Goal: Task Accomplishment & Management: Use online tool/utility

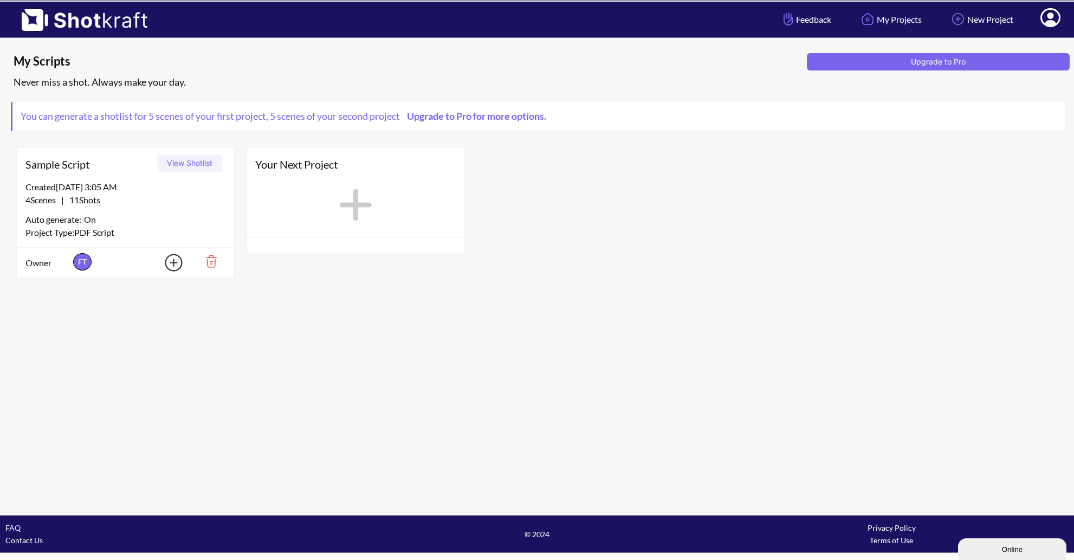
drag, startPoint x: 75, startPoint y: 226, endPoint x: 82, endPoint y: 225, distance: 6.6
click at [75, 225] on div "Created 8/26/25 at 3:05 AM 4 Scenes | 11 Shots Auto generate: On Project Type: …" at bounding box center [125, 213] width 217 height 67
click at [214, 186] on div "Created 8/26/25 at 3:05 AM" at bounding box center [125, 186] width 200 height 13
click at [193, 163] on button "View Shotlist" at bounding box center [189, 162] width 65 height 17
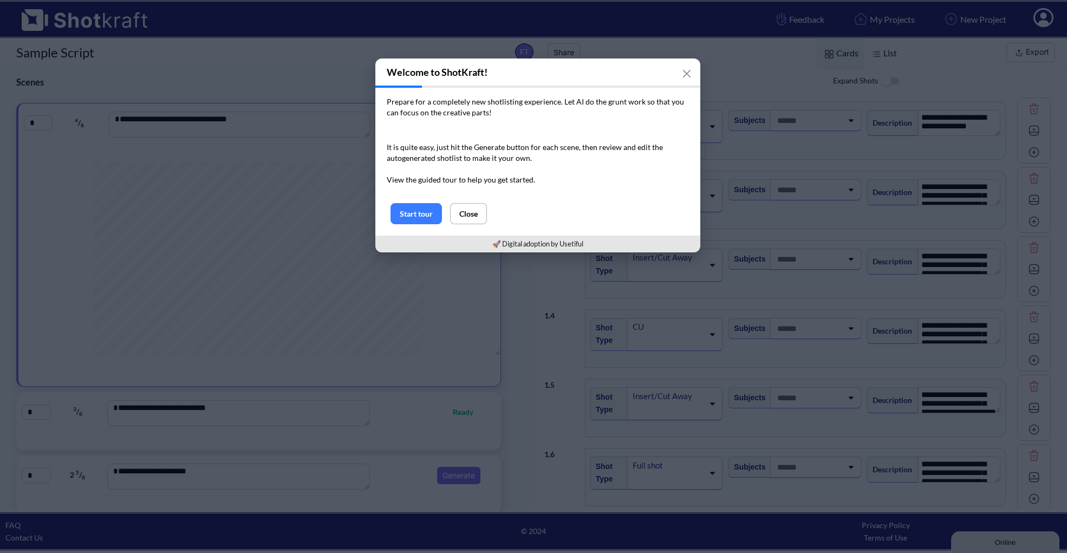
click at [585, 107] on p "Prepare for a completely new shotlisting experience. Let AI do the grunt work s…" at bounding box center [538, 107] width 302 height 22
click at [580, 100] on span "Let AI do the grunt work so that you can focus on the creative parts!" at bounding box center [535, 107] width 297 height 20
click at [573, 82] on div at bounding box center [573, 82] width 0 height 0
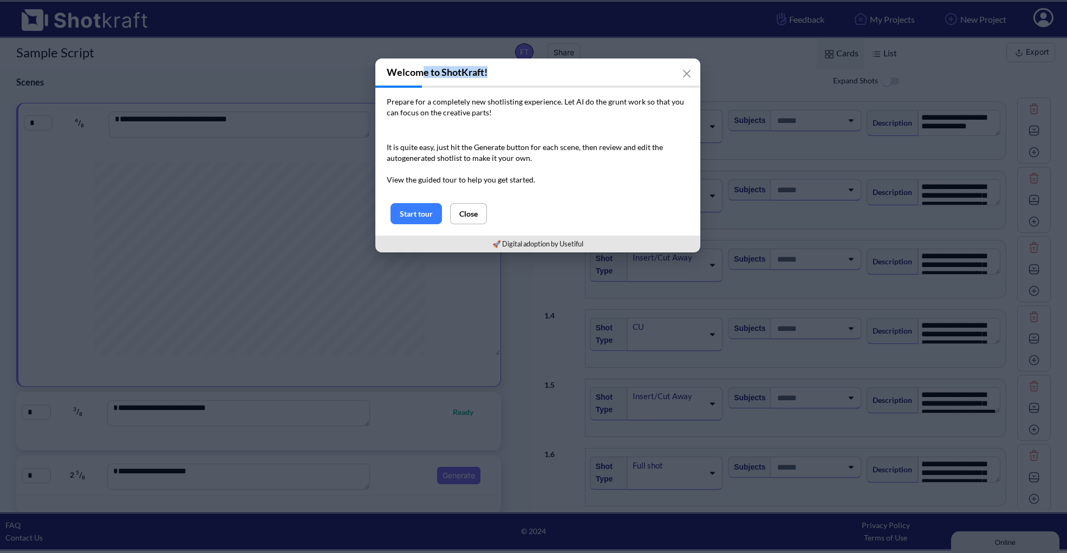
drag, startPoint x: 563, startPoint y: 68, endPoint x: 437, endPoint y: 104, distance: 130.8
click at [423, 75] on h3 "Welcome to ShotKraft!" at bounding box center [537, 72] width 325 height 27
click at [472, 149] on p "It is quite easy, just hit the Generate button for each scene, then review and …" at bounding box center [538, 163] width 302 height 43
drag, startPoint x: 538, startPoint y: 185, endPoint x: 384, endPoint y: 98, distance: 176.4
click at [384, 98] on div "Prepare for a completely new shotlisting experience. Let AI do the grunt work s…" at bounding box center [537, 145] width 325 height 115
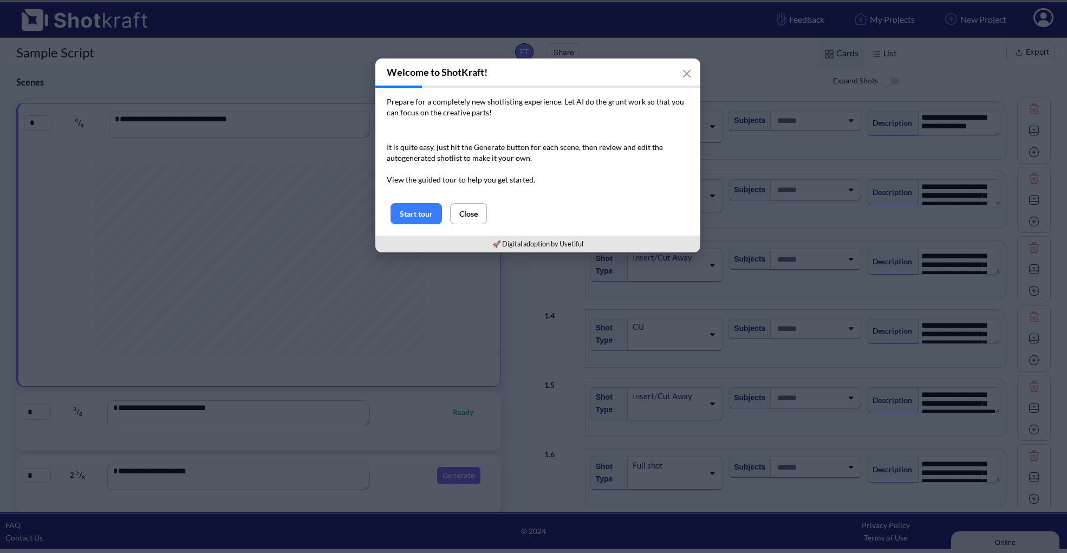
click at [571, 176] on p "It is quite easy, just hit the Generate button for each scene, then review and …" at bounding box center [538, 163] width 302 height 43
click at [422, 215] on button "Start tour" at bounding box center [416, 213] width 51 height 21
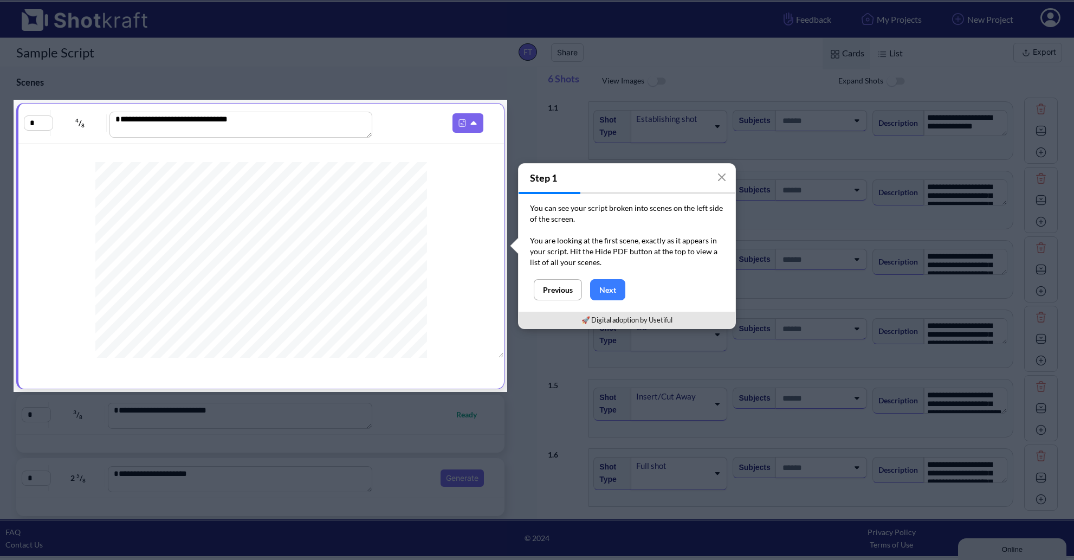
drag, startPoint x: 531, startPoint y: 203, endPoint x: 632, endPoint y: 258, distance: 114.9
click at [632, 258] on div "You can see your script broken into scenes on the left side of the screen. You …" at bounding box center [627, 236] width 217 height 85
click at [625, 267] on div at bounding box center [625, 267] width 0 height 0
click at [616, 289] on button "Next" at bounding box center [607, 289] width 35 height 21
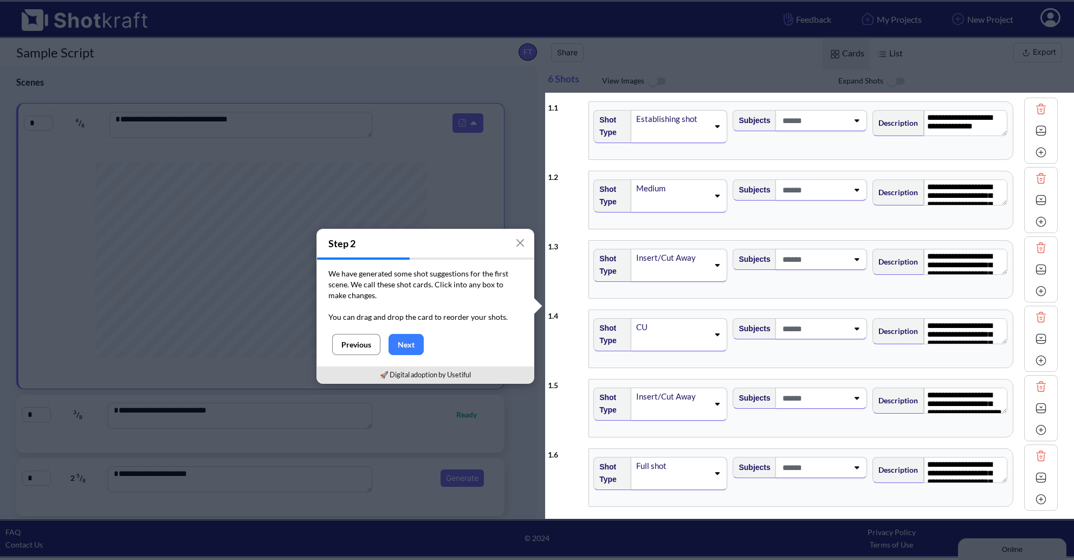
click at [346, 344] on button "Previous" at bounding box center [356, 344] width 48 height 21
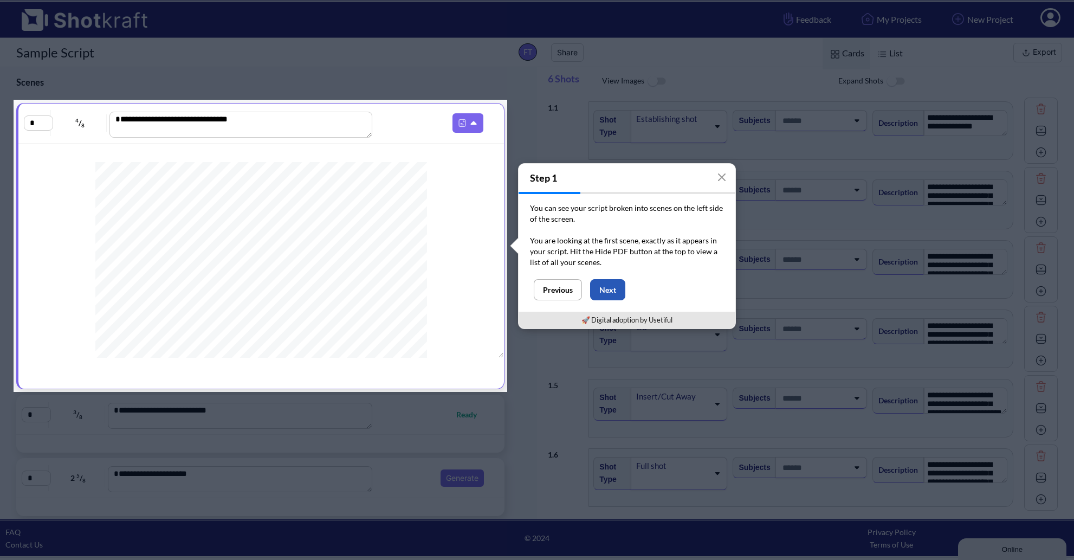
click at [613, 289] on button "Next" at bounding box center [607, 289] width 35 height 21
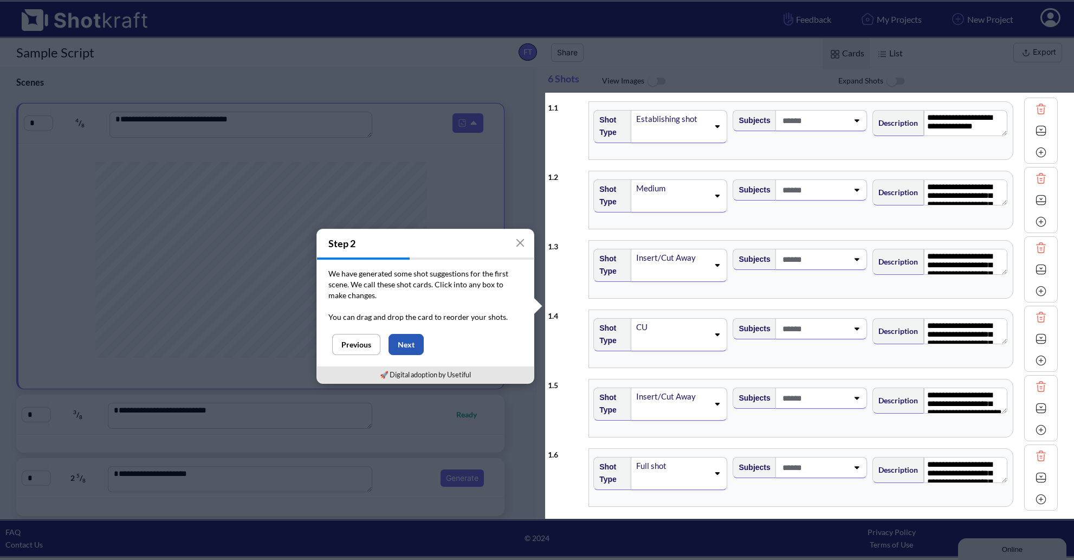
click at [410, 352] on button "Next" at bounding box center [406, 344] width 35 height 21
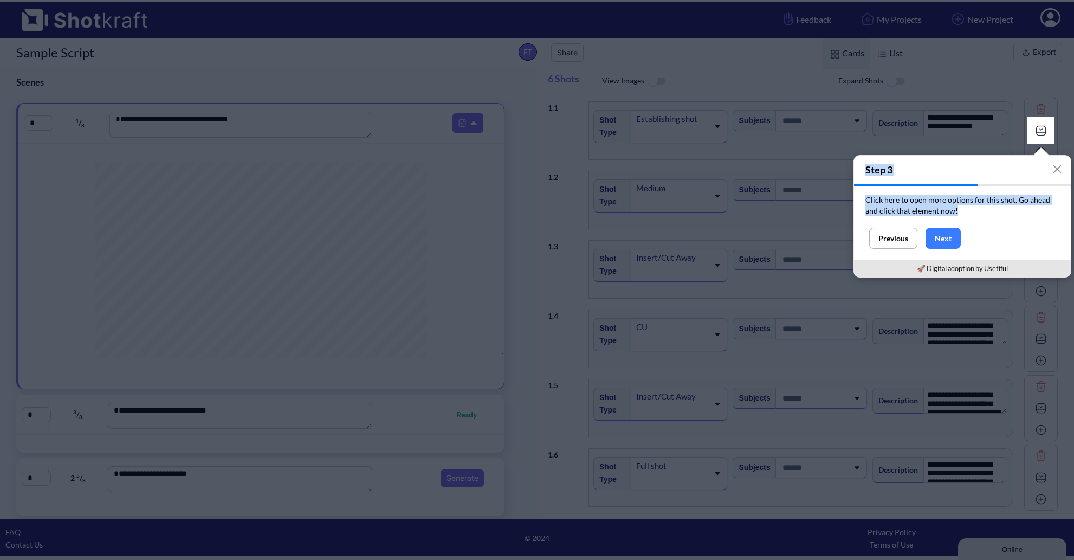
drag, startPoint x: 964, startPoint y: 213, endPoint x: 854, endPoint y: 196, distance: 111.3
click at [853, 196] on div "Step 3 Click here to open more options for this shot. Go ahead and click that e…" at bounding box center [962, 216] width 218 height 122
click at [846, 180] on div at bounding box center [846, 180] width 0 height 0
click at [948, 242] on button "Next" at bounding box center [942, 238] width 35 height 21
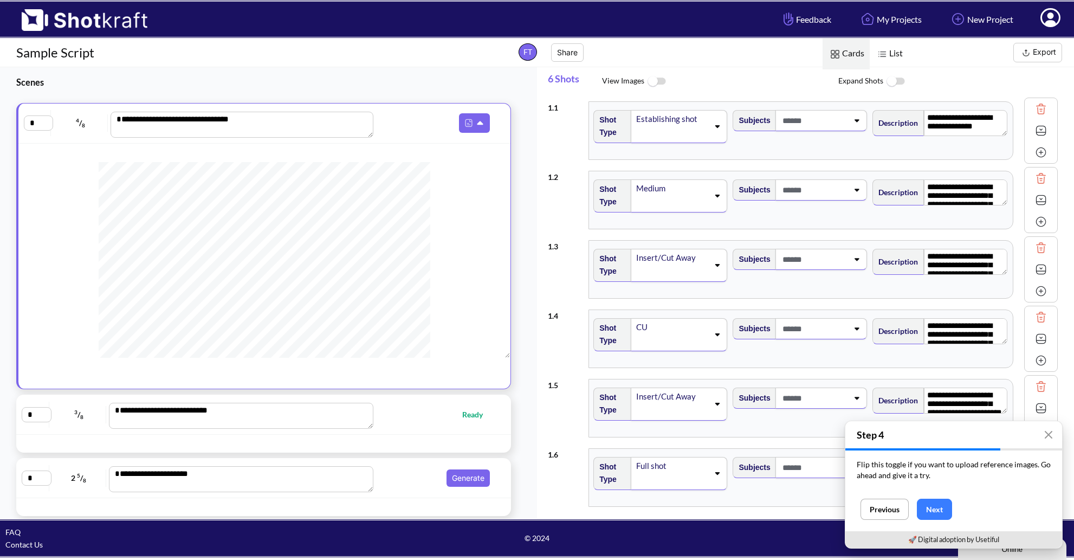
click at [300, 131] on textarea "**********" at bounding box center [242, 125] width 263 height 26
click at [476, 127] on icon at bounding box center [481, 124] width 11 height 10
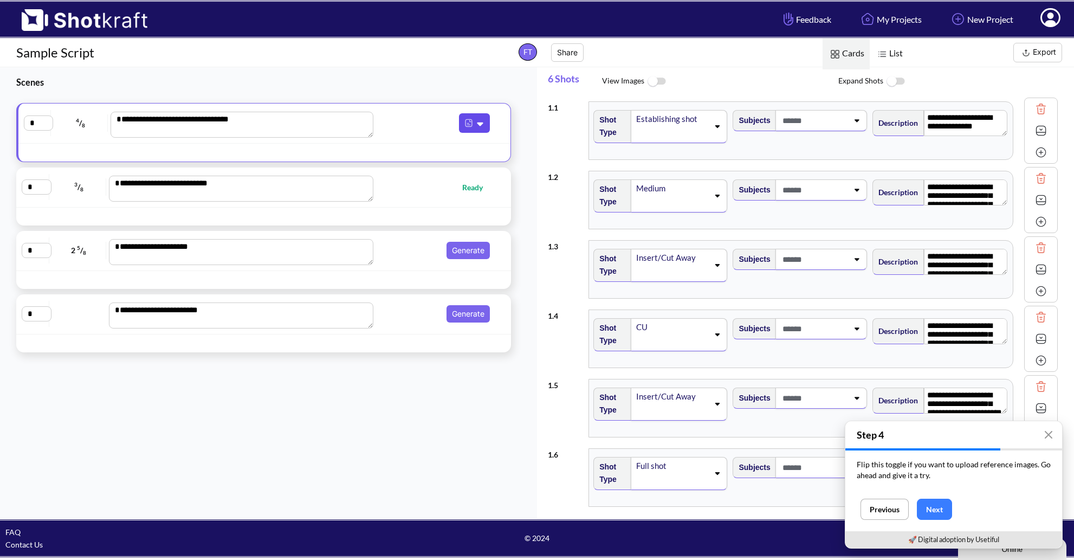
click at [476, 127] on icon at bounding box center [481, 124] width 11 height 10
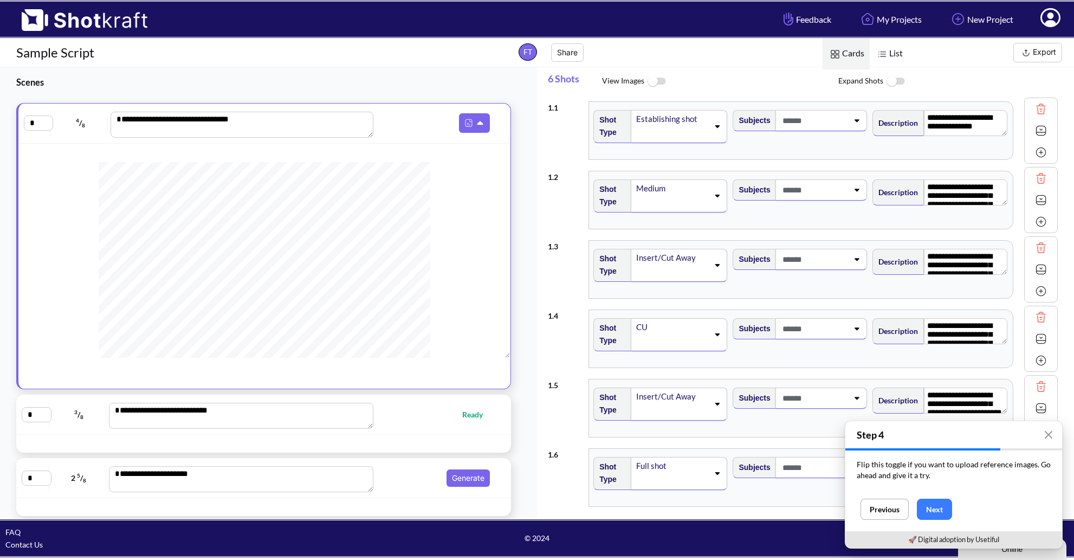
click at [78, 124] on span "4 / 8" at bounding box center [81, 122] width 54 height 17
click at [79, 124] on span "4 / 8" at bounding box center [81, 122] width 54 height 17
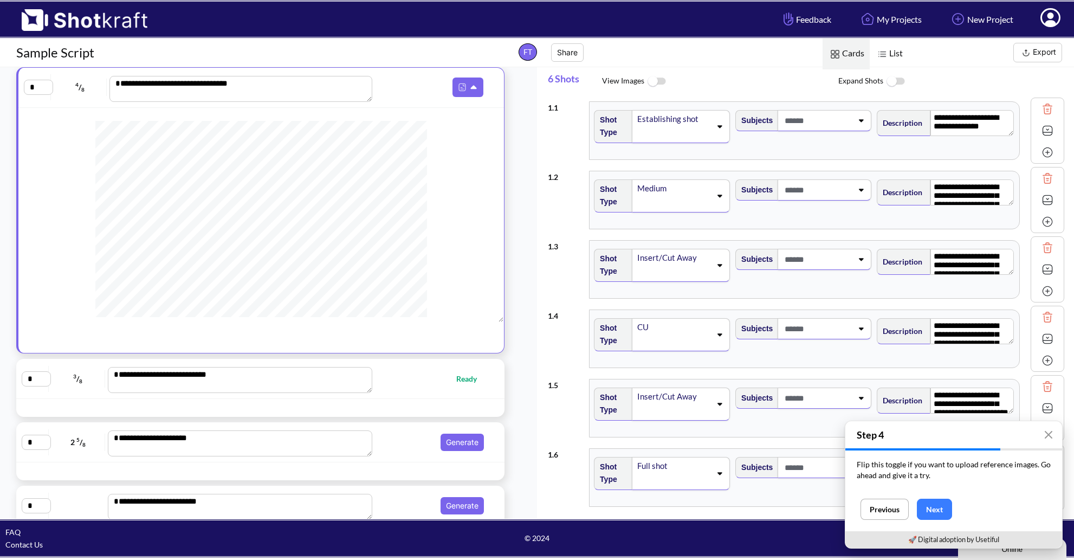
scroll to position [65, 0]
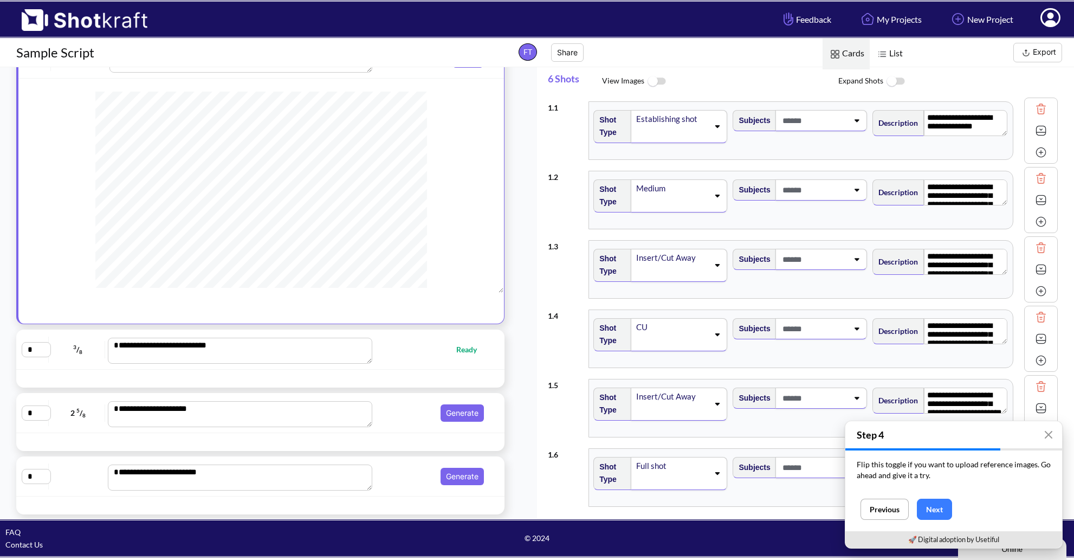
click at [858, 464] on p "Flip this toggle if you want to upload reference images. Go ahead and give it a…" at bounding box center [954, 470] width 194 height 22
click at [851, 444] on div at bounding box center [851, 444] width 0 height 0
click at [864, 461] on p "Flip this toggle if you want to upload reference images. Go ahead and give it a…" at bounding box center [954, 470] width 194 height 22
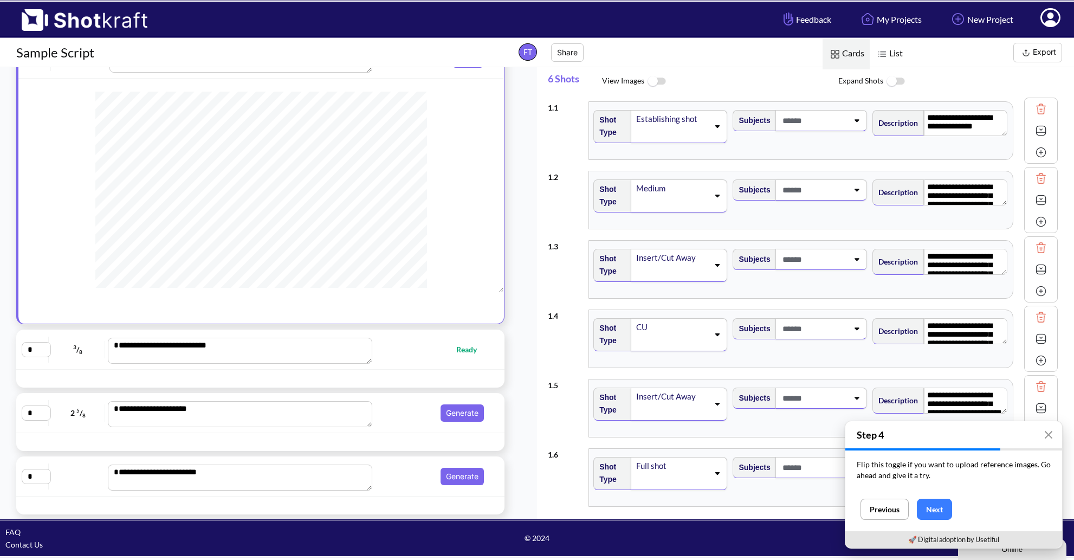
click at [942, 506] on button "Next" at bounding box center [934, 508] width 35 height 21
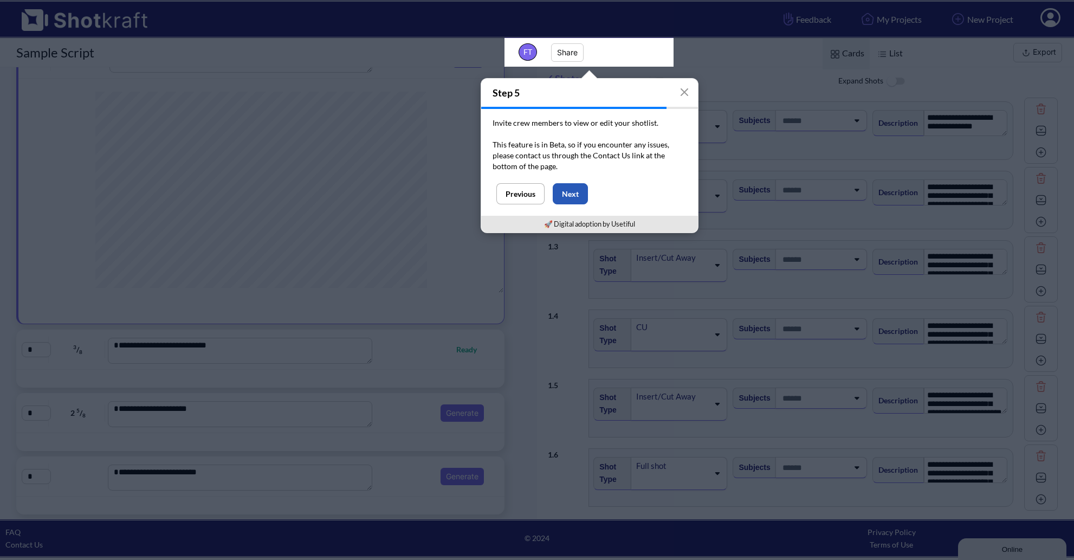
click at [566, 195] on button "Next" at bounding box center [570, 193] width 35 height 21
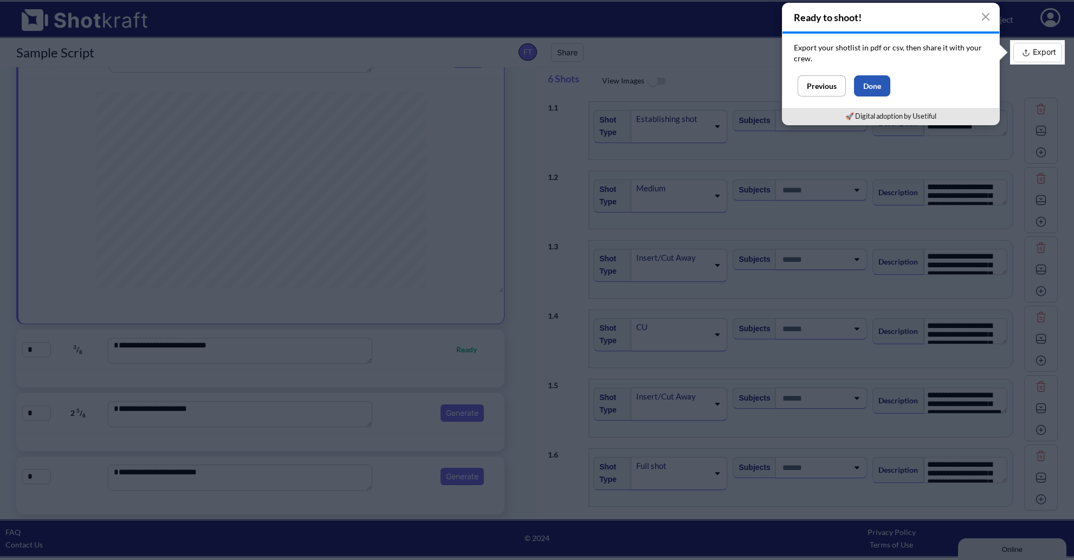
click at [876, 92] on button "Done" at bounding box center [872, 85] width 36 height 21
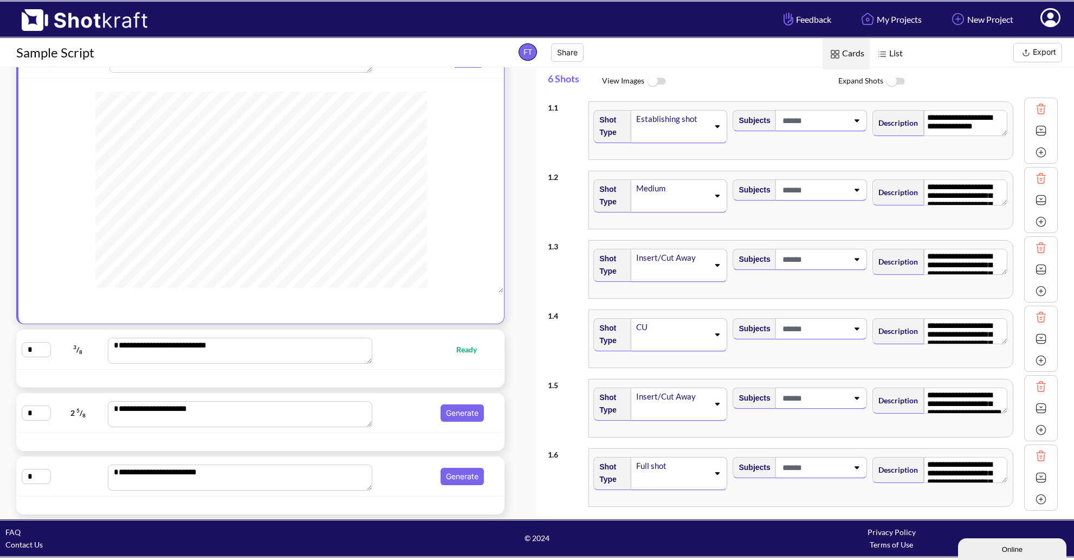
click at [656, 82] on img at bounding box center [656, 81] width 24 height 23
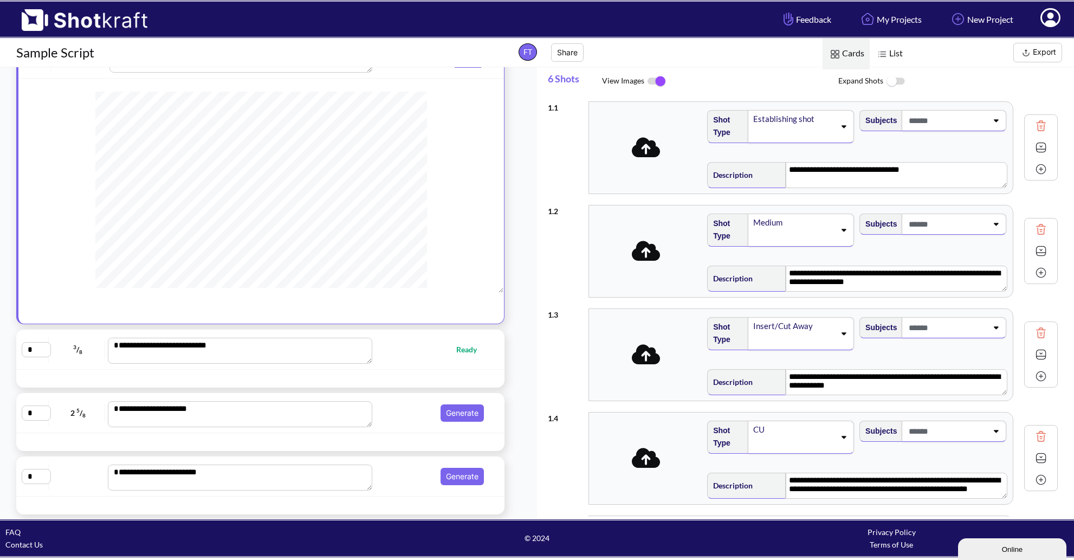
click at [656, 82] on img at bounding box center [656, 81] width 24 height 23
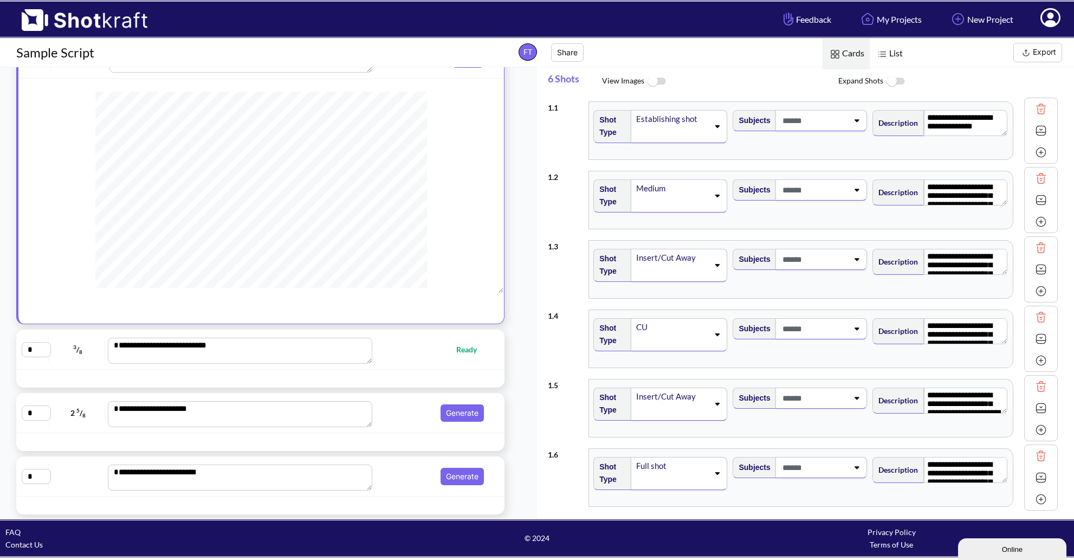
click at [896, 82] on img at bounding box center [895, 81] width 24 height 23
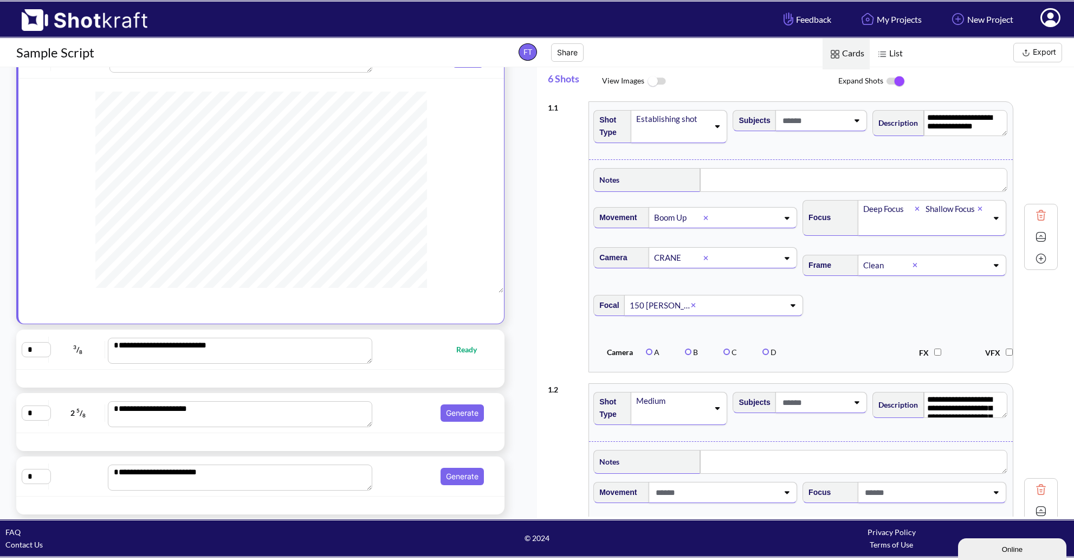
click at [896, 82] on img at bounding box center [895, 81] width 24 height 23
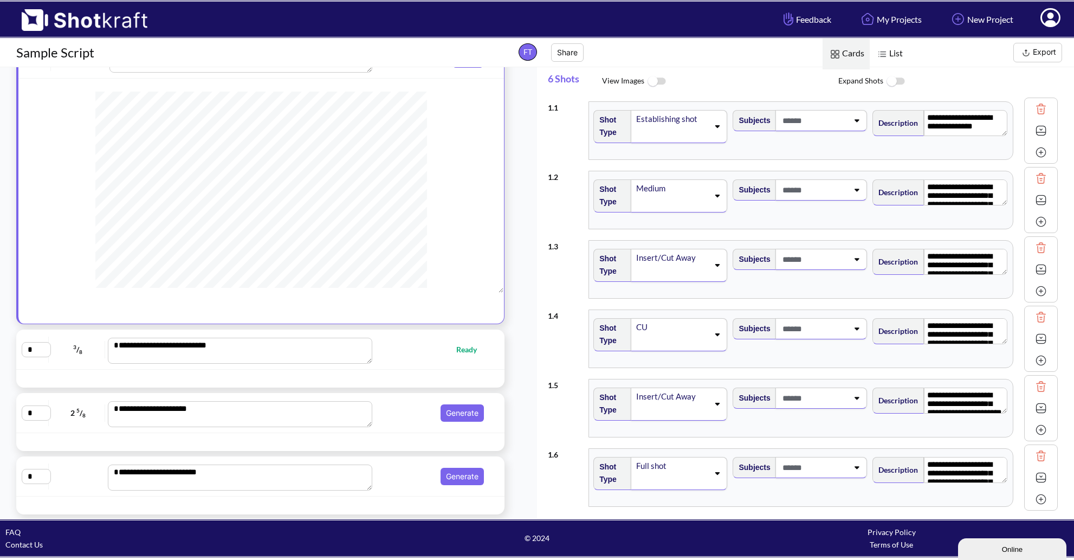
click at [896, 82] on img at bounding box center [895, 81] width 24 height 23
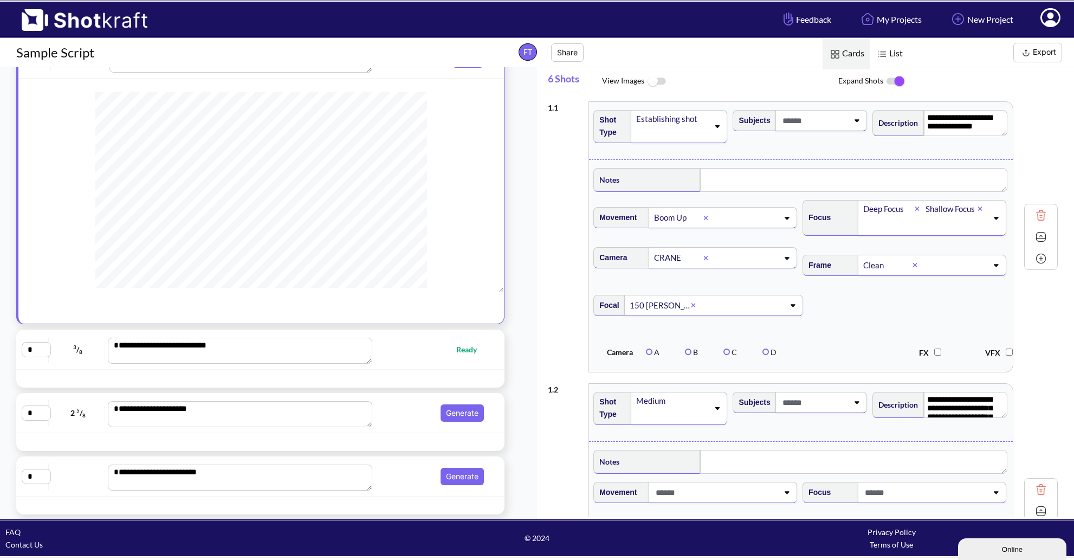
click at [896, 82] on img at bounding box center [895, 81] width 24 height 23
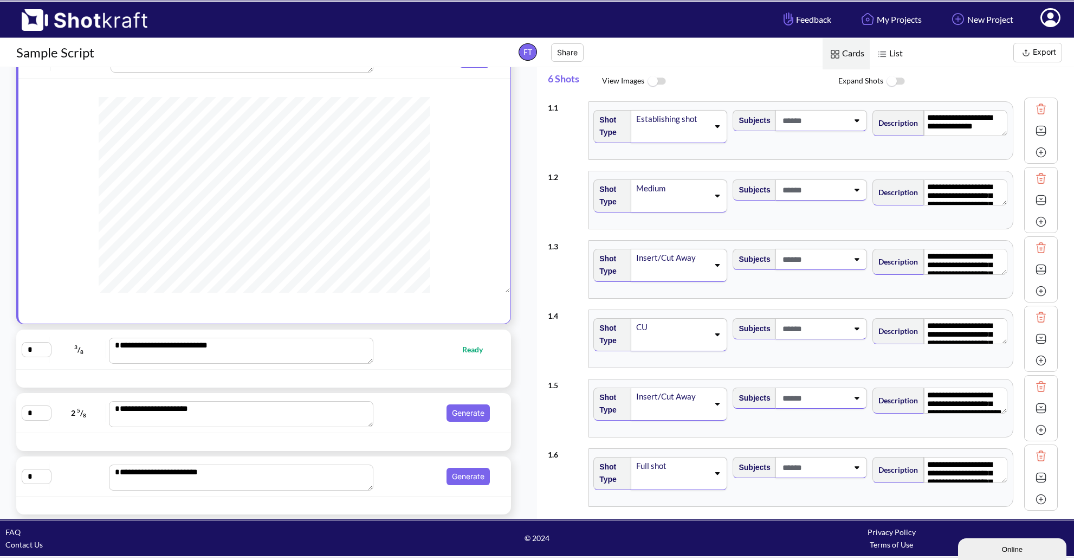
scroll to position [0, 0]
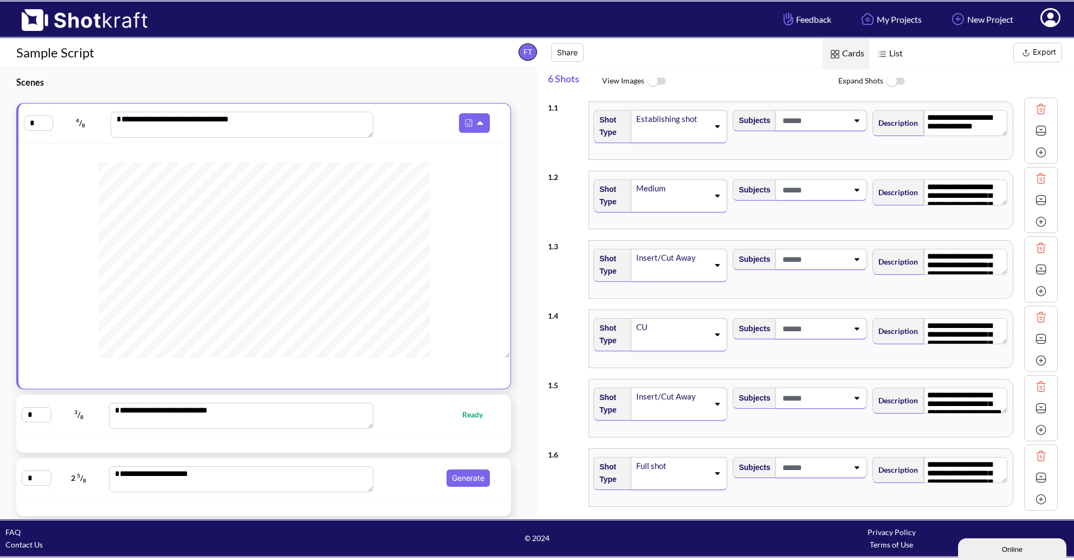
click at [273, 145] on div "**********" at bounding box center [263, 246] width 495 height 287
click at [477, 124] on icon at bounding box center [481, 124] width 11 height 10
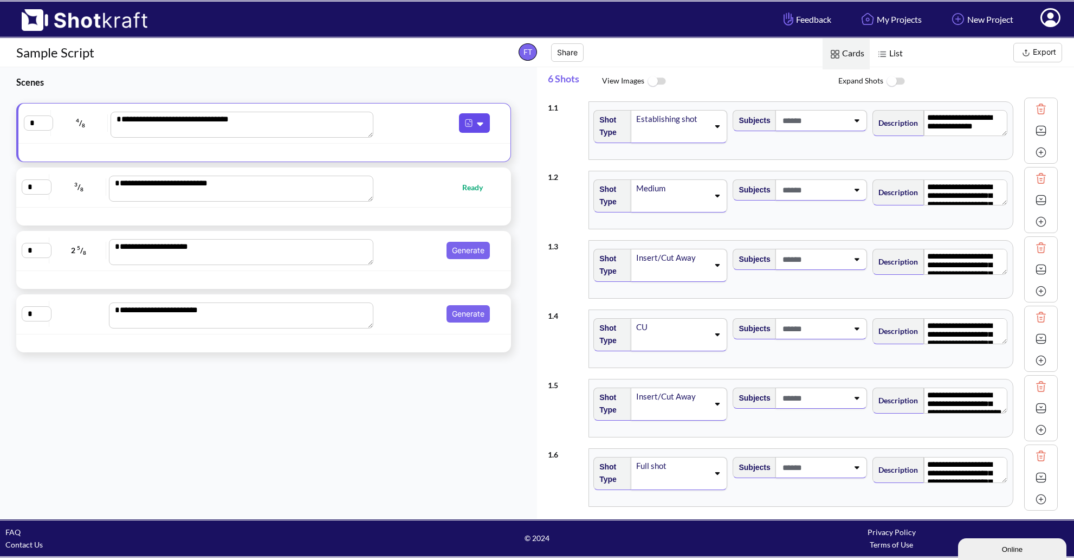
click at [465, 122] on img at bounding box center [469, 123] width 14 height 14
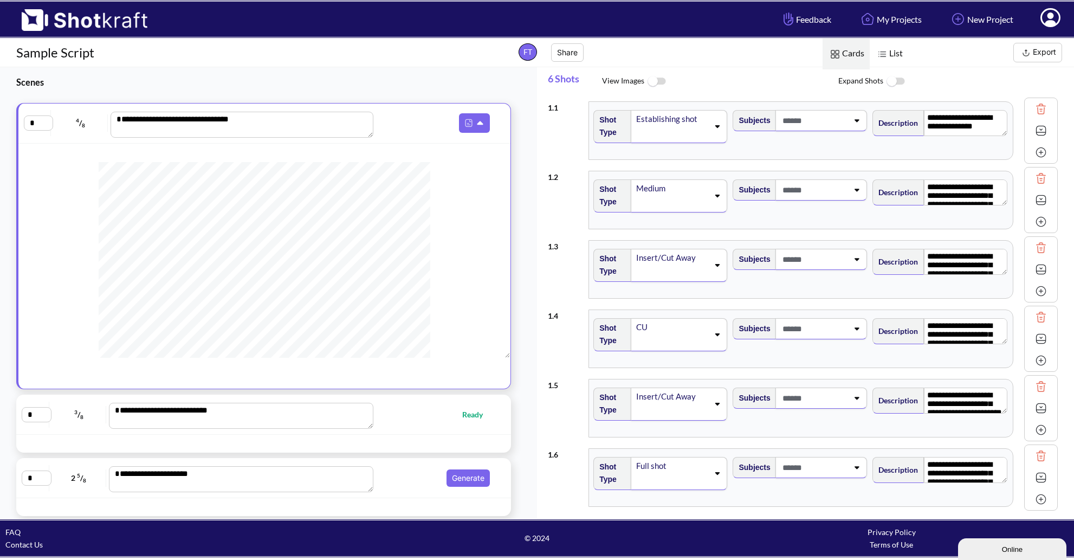
scroll to position [65, 0]
click at [463, 127] on img at bounding box center [469, 123] width 14 height 14
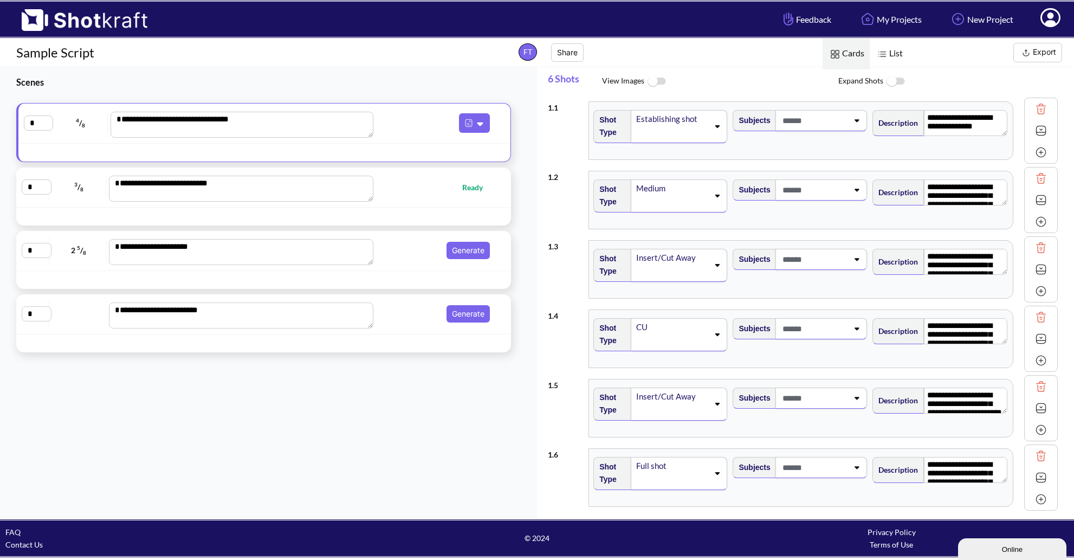
click at [431, 200] on div "**********" at bounding box center [264, 187] width 484 height 29
type textarea "**********"
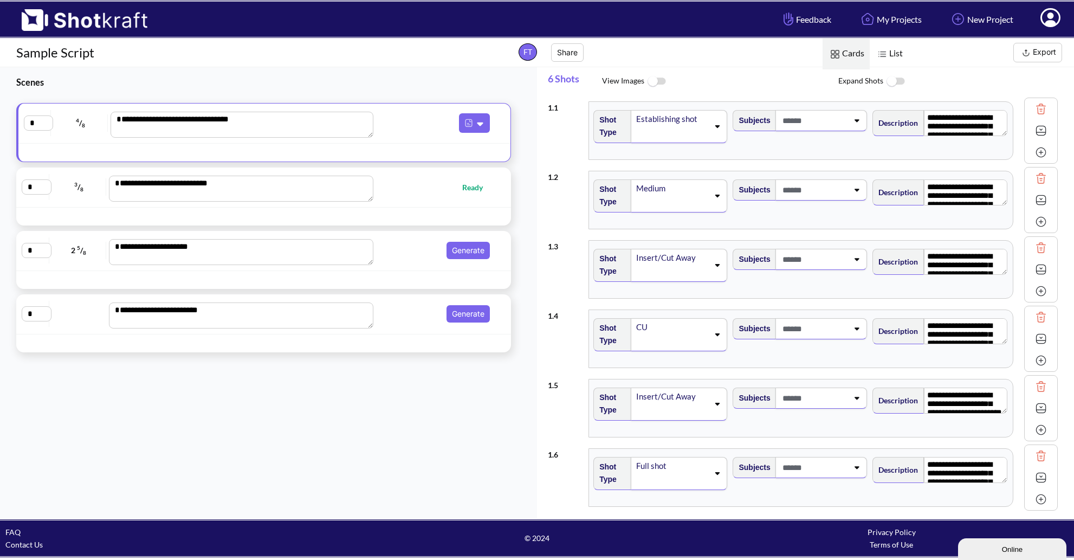
type textarea "**********"
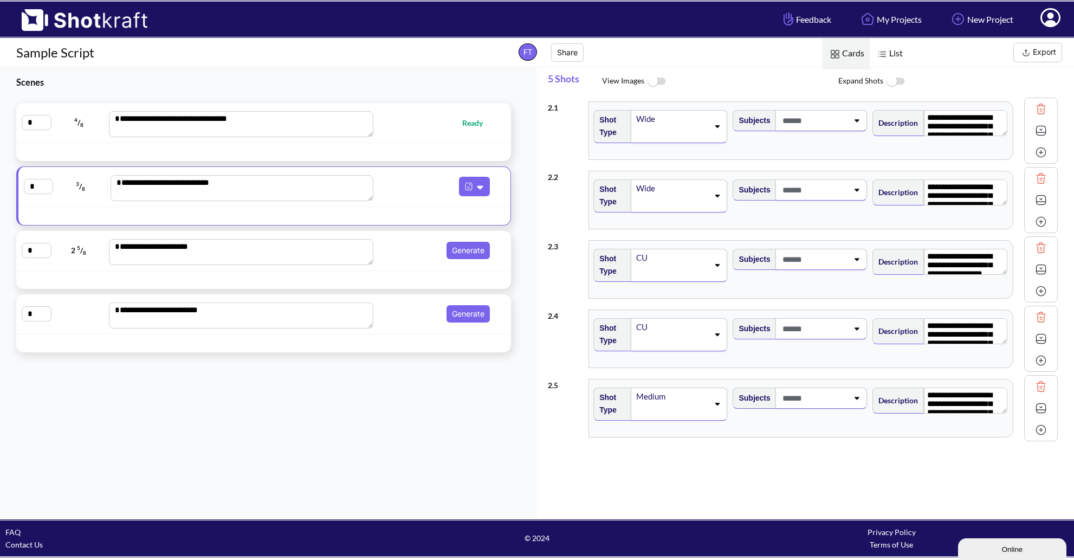
click at [429, 136] on div "**********" at bounding box center [264, 122] width 484 height 29
type textarea "**********"
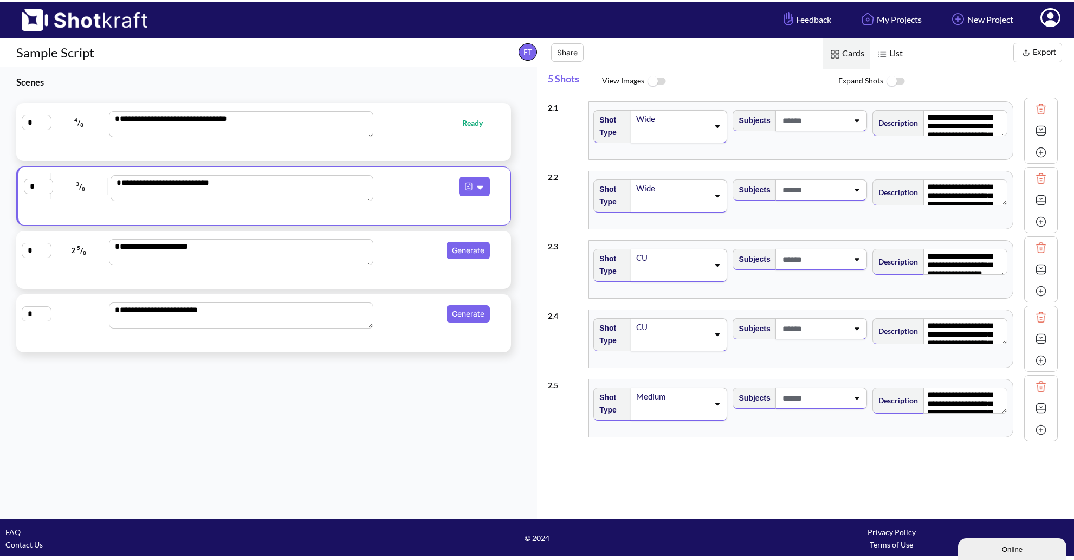
type textarea "**********"
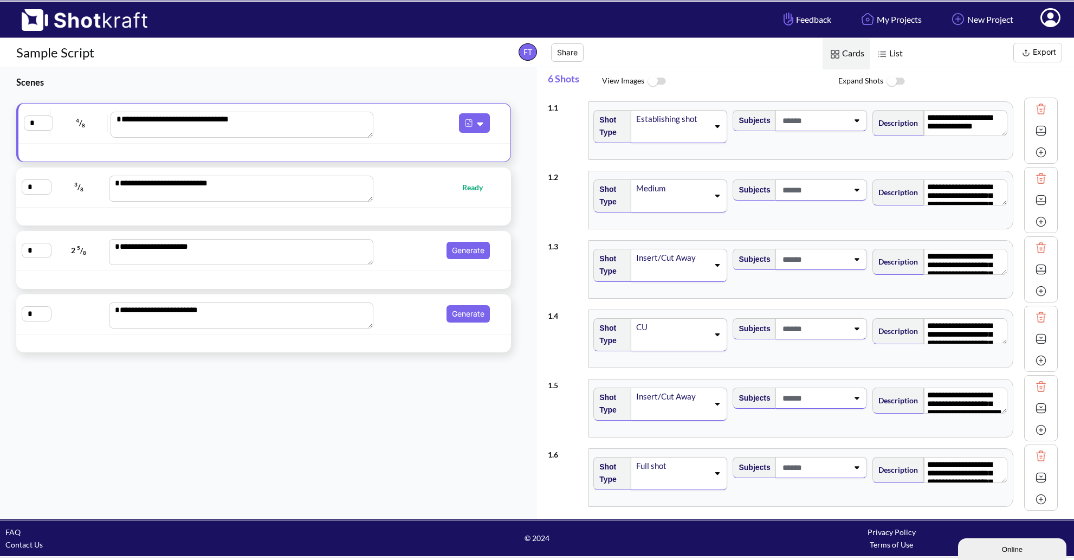
click at [402, 269] on div "**********" at bounding box center [263, 251] width 495 height 40
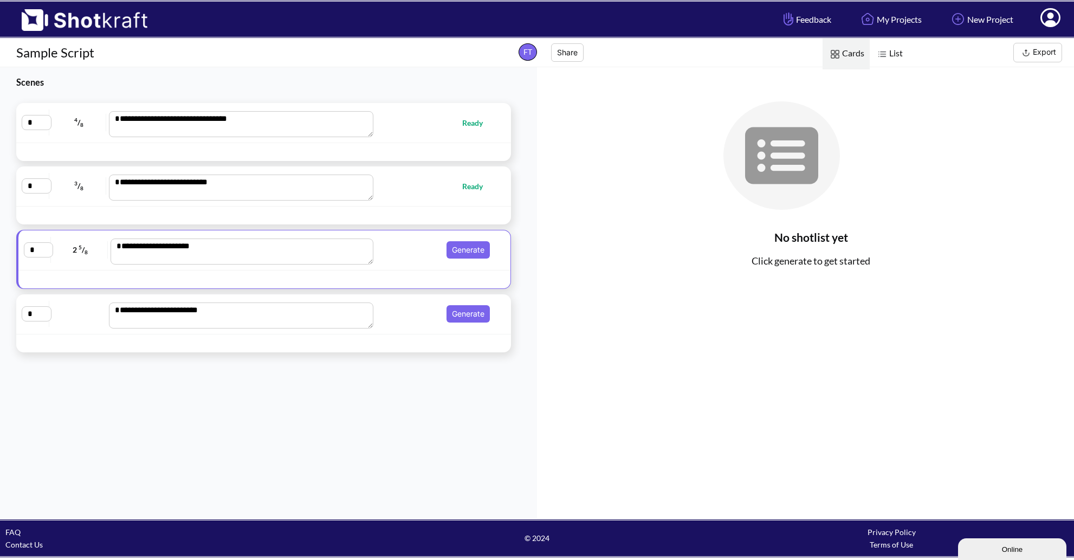
click at [391, 211] on div at bounding box center [214, 215] width 391 height 12
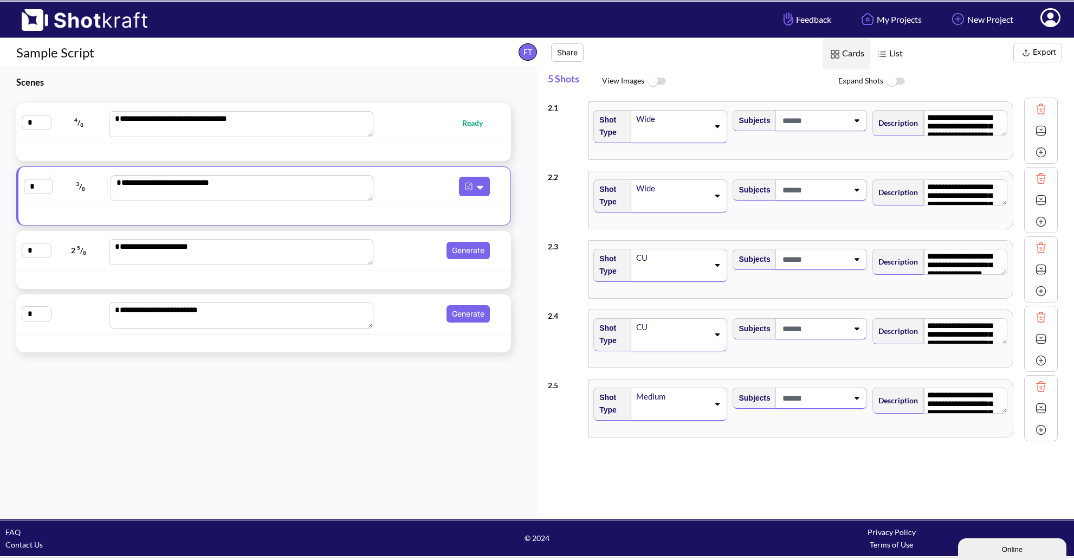
click at [414, 139] on div "**********" at bounding box center [263, 123] width 495 height 40
type textarea "**********"
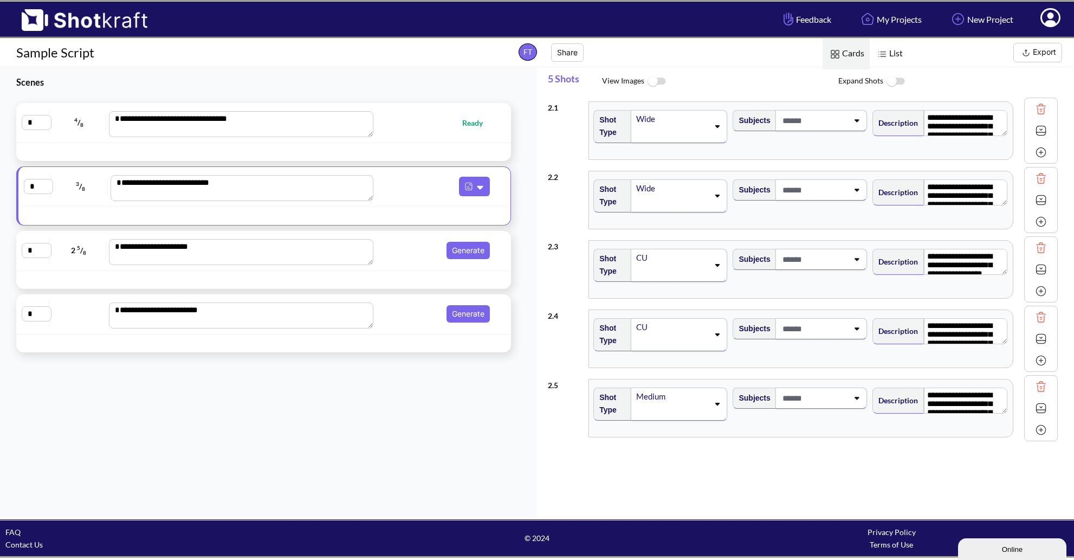
type textarea "**********"
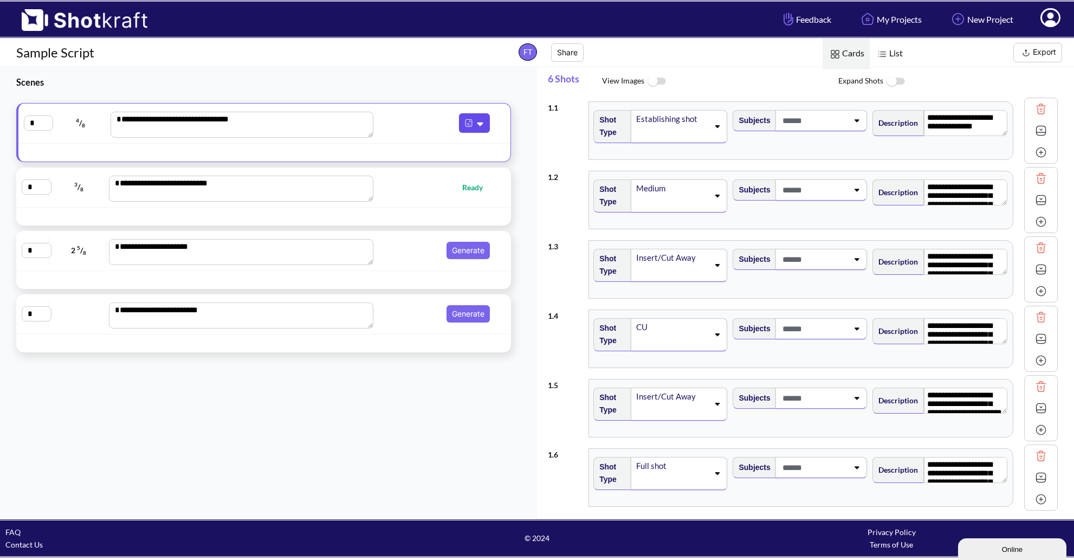
click at [477, 122] on icon at bounding box center [480, 124] width 6 height 4
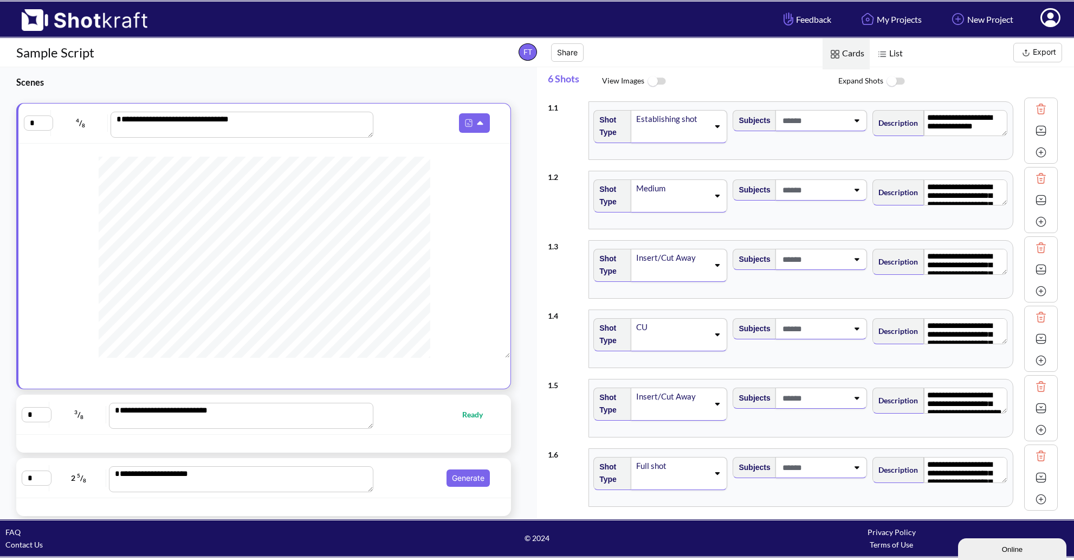
scroll to position [0, 0]
click at [250, 124] on textarea "**********" at bounding box center [242, 125] width 263 height 26
drag, startPoint x: 494, startPoint y: 187, endPoint x: 498, endPoint y: 195, distance: 8.5
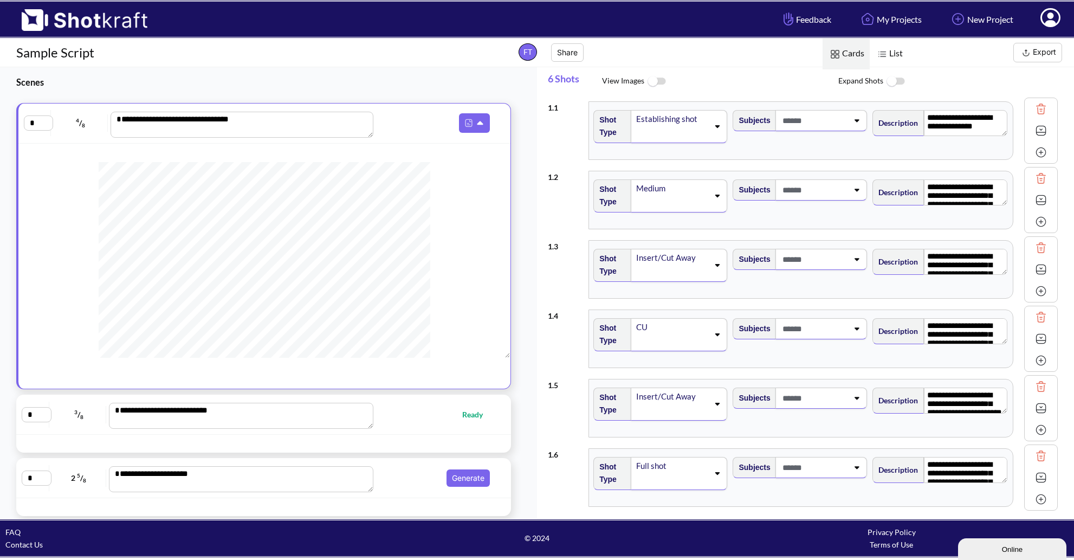
click at [498, 195] on div at bounding box center [264, 257] width 492 height 203
click at [115, 230] on div "**********" at bounding box center [263, 246] width 495 height 287
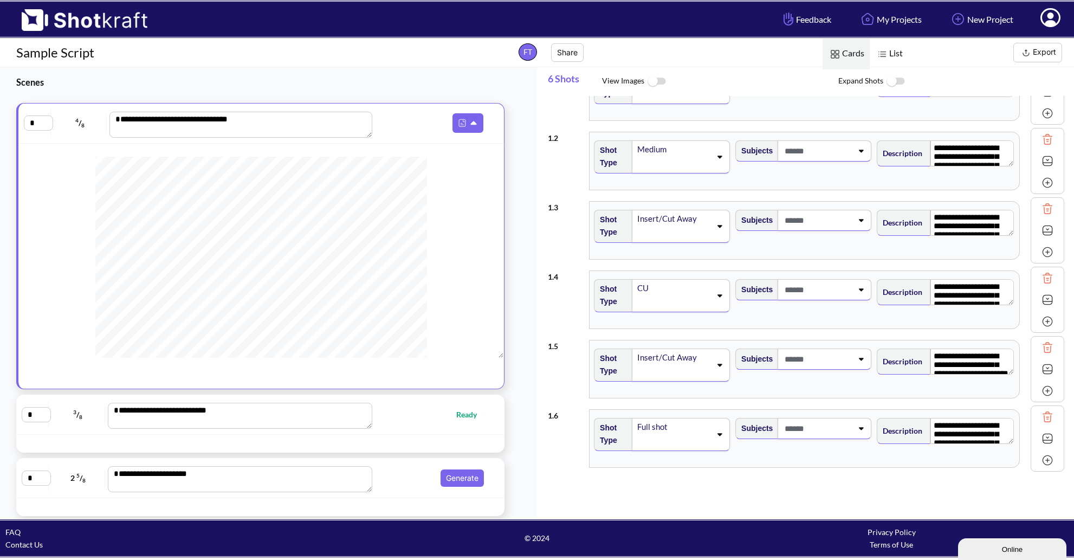
scroll to position [0, 0]
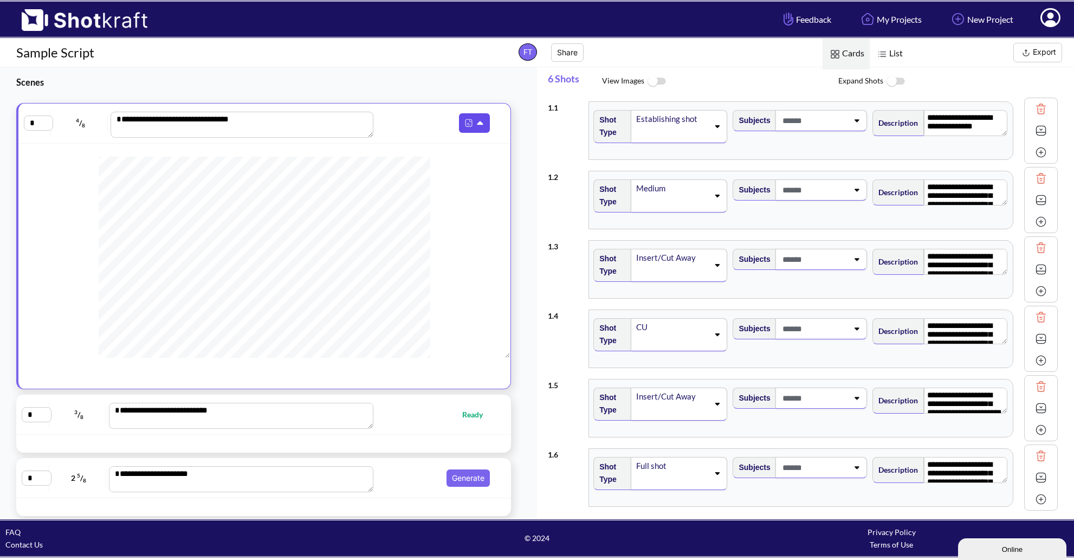
click at [476, 122] on icon at bounding box center [481, 124] width 11 height 10
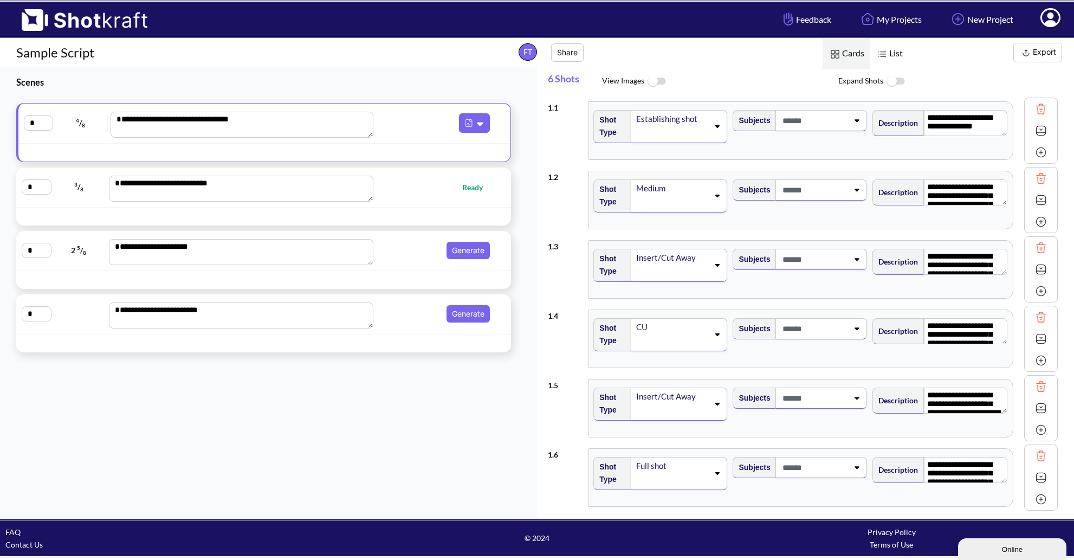
click at [43, 122] on input "*" at bounding box center [38, 122] width 29 height 15
click at [130, 126] on textarea "**********" at bounding box center [242, 125] width 263 height 26
click at [884, 22] on link "My Projects" at bounding box center [890, 19] width 80 height 29
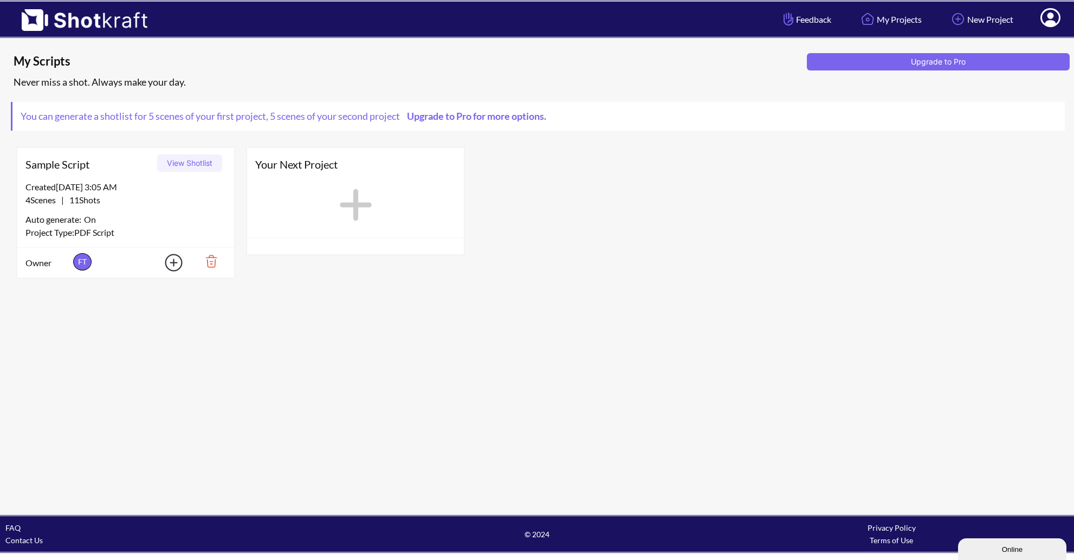
click at [171, 264] on img at bounding box center [167, 262] width 38 height 24
click at [176, 295] on img at bounding box center [173, 292] width 18 height 18
click at [354, 206] on icon at bounding box center [356, 205] width 32 height 32
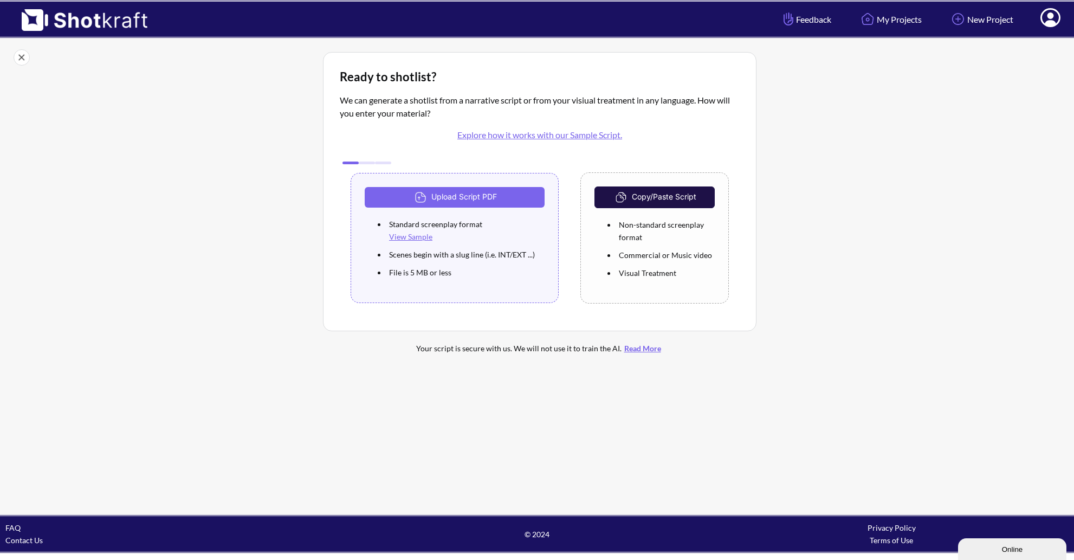
click at [403, 237] on link "View Sample" at bounding box center [410, 236] width 43 height 9
click at [664, 225] on li "Non-standard screenplay format" at bounding box center [665, 231] width 99 height 30
click at [656, 262] on li "Commercial or Music video" at bounding box center [665, 255] width 99 height 18
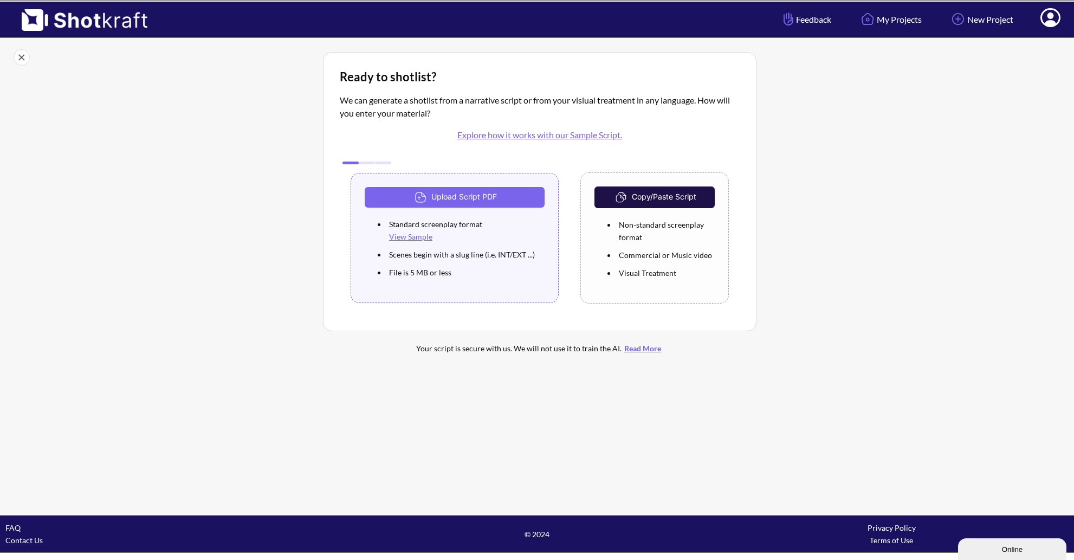
click at [656, 257] on li "Commercial or Music video" at bounding box center [665, 255] width 99 height 18
click at [644, 273] on li "Visual Treatment" at bounding box center [665, 273] width 99 height 18
click at [641, 192] on button "Copy/Paste Script" at bounding box center [654, 197] width 120 height 22
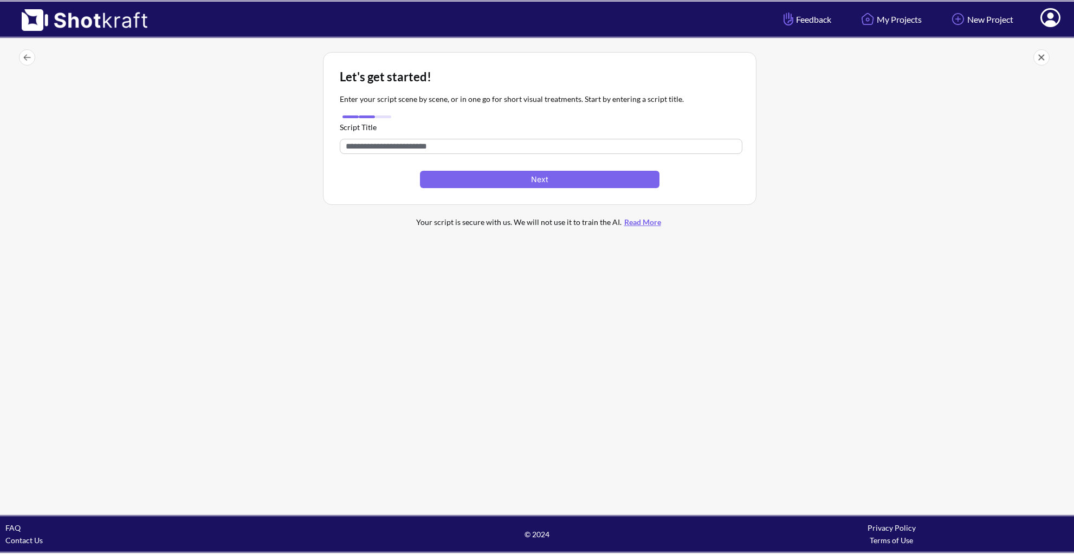
click at [463, 150] on input "text" at bounding box center [541, 146] width 403 height 15
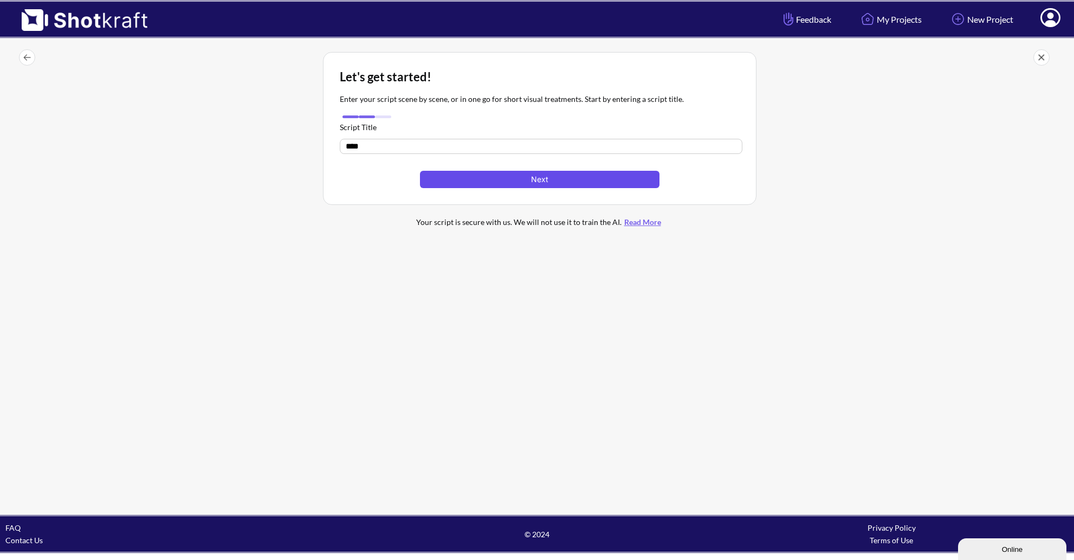
type input "****"
click at [482, 177] on button "Next" at bounding box center [539, 179] width 239 height 17
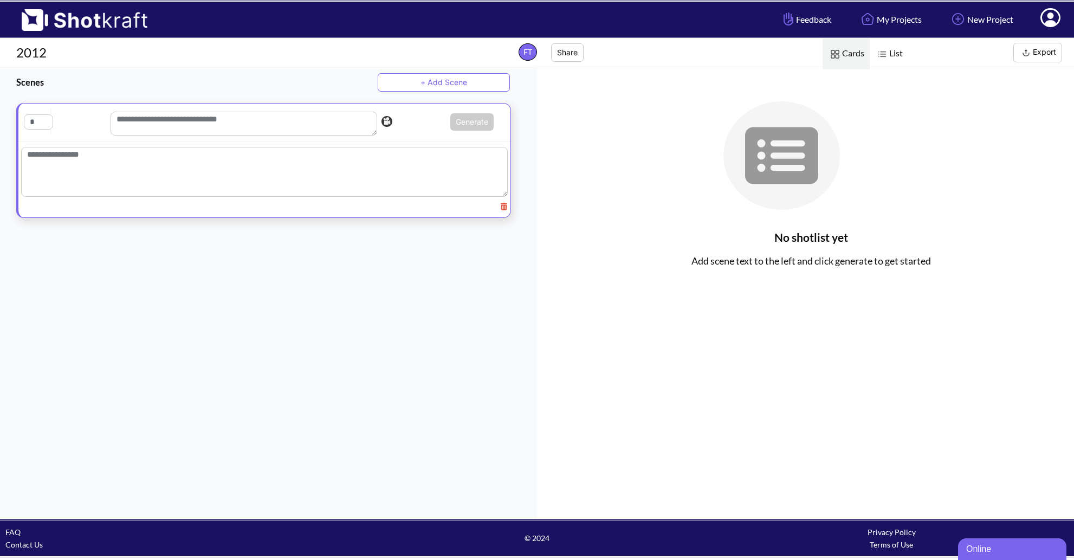
click at [241, 120] on textarea at bounding box center [244, 124] width 267 height 24
click at [229, 172] on textarea at bounding box center [264, 172] width 487 height 50
click at [344, 170] on textarea at bounding box center [264, 174] width 487 height 54
paste textarea "**********"
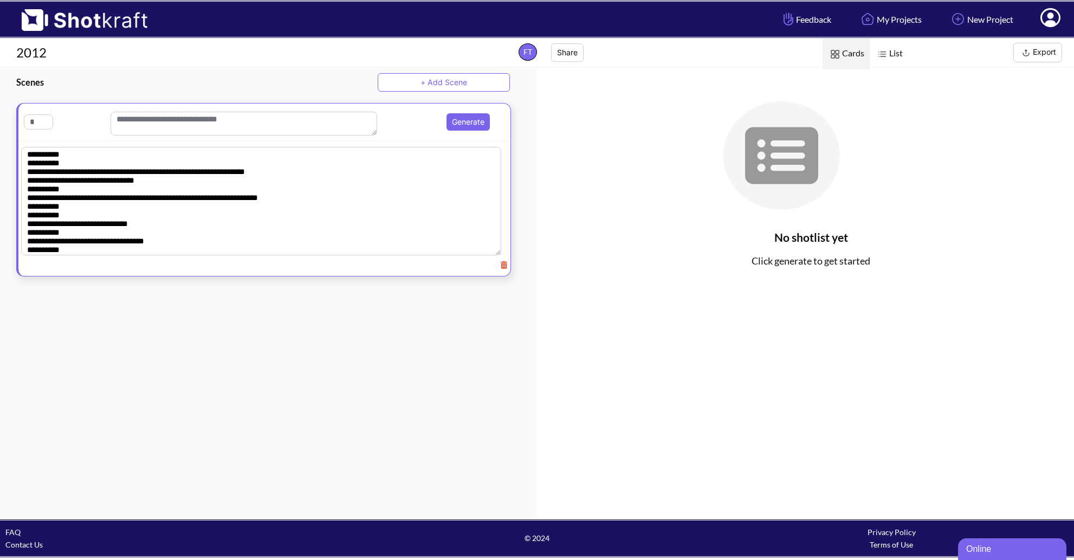
drag, startPoint x: 178, startPoint y: 206, endPoint x: 10, endPoint y: 144, distance: 178.5
click at [10, 144] on div "Generate" at bounding box center [263, 189] width 527 height 173
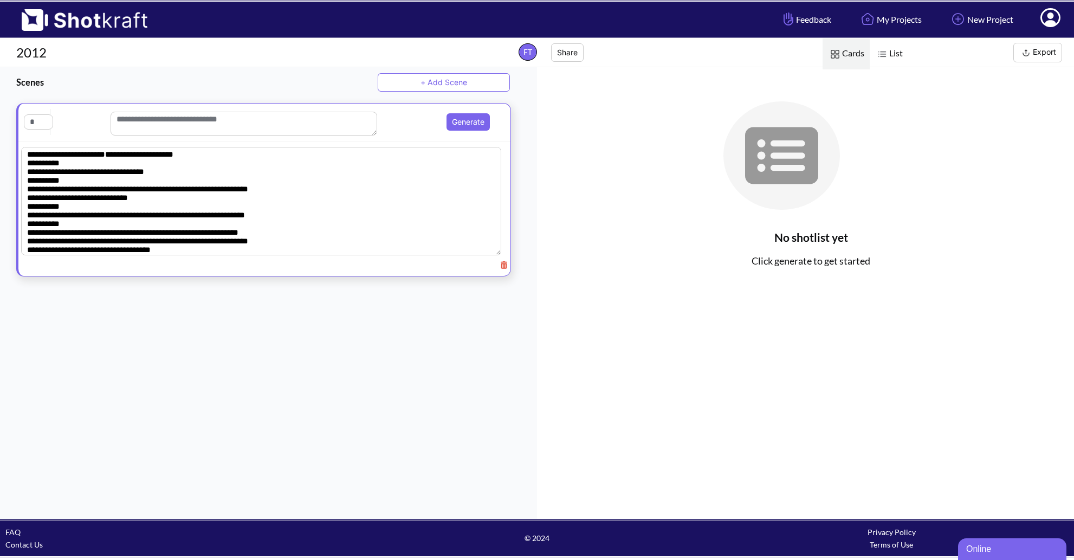
type textarea "**********"
click at [44, 124] on input "text" at bounding box center [38, 121] width 29 height 15
type input "*"
click at [44, 124] on input "text" at bounding box center [38, 121] width 29 height 15
type input "*"
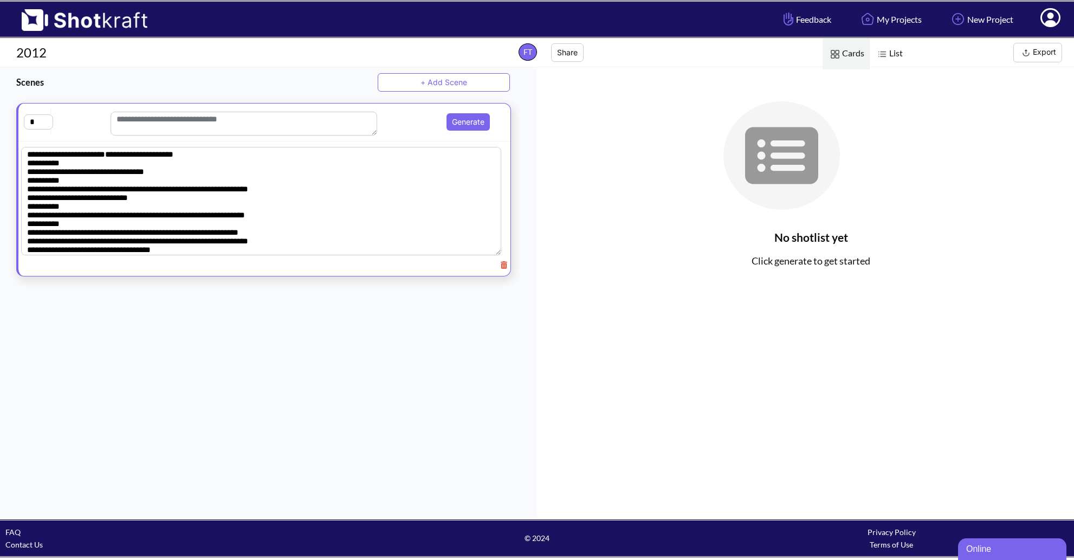
click at [81, 127] on div "* Generate" at bounding box center [264, 122] width 481 height 27
click at [462, 129] on button "Generate" at bounding box center [467, 121] width 43 height 17
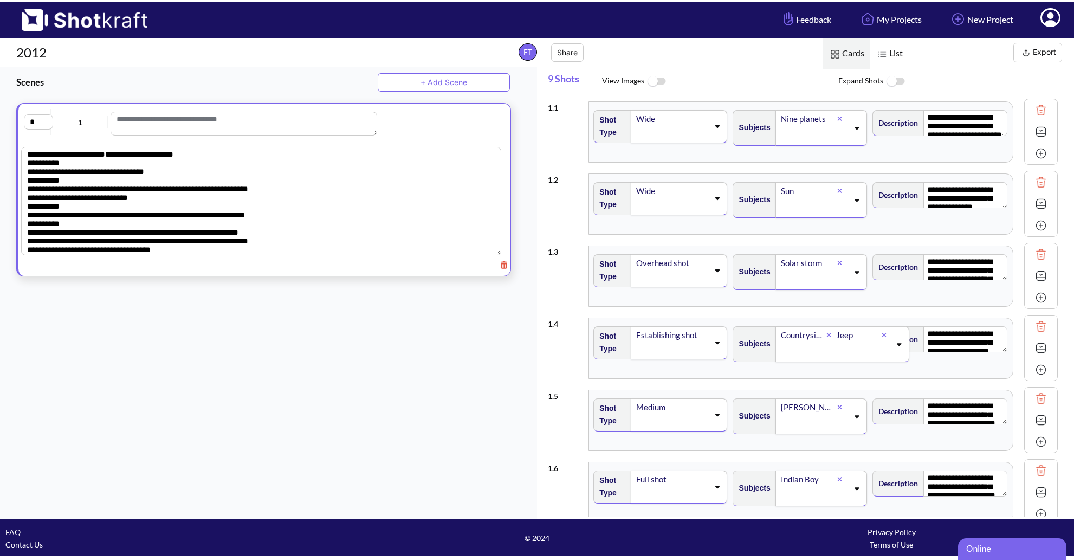
click at [899, 85] on img at bounding box center [895, 81] width 24 height 23
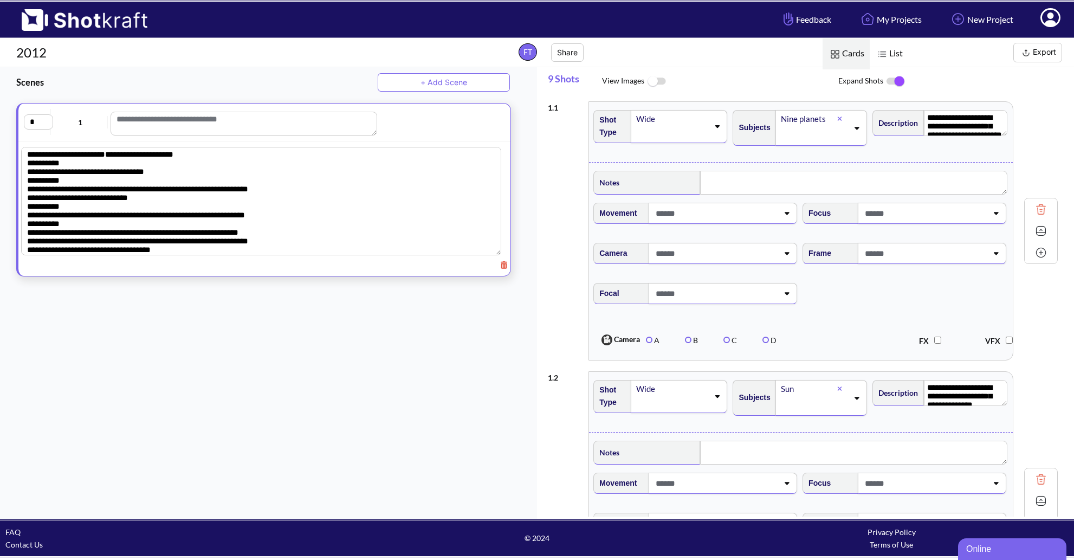
click at [899, 85] on img at bounding box center [895, 81] width 24 height 23
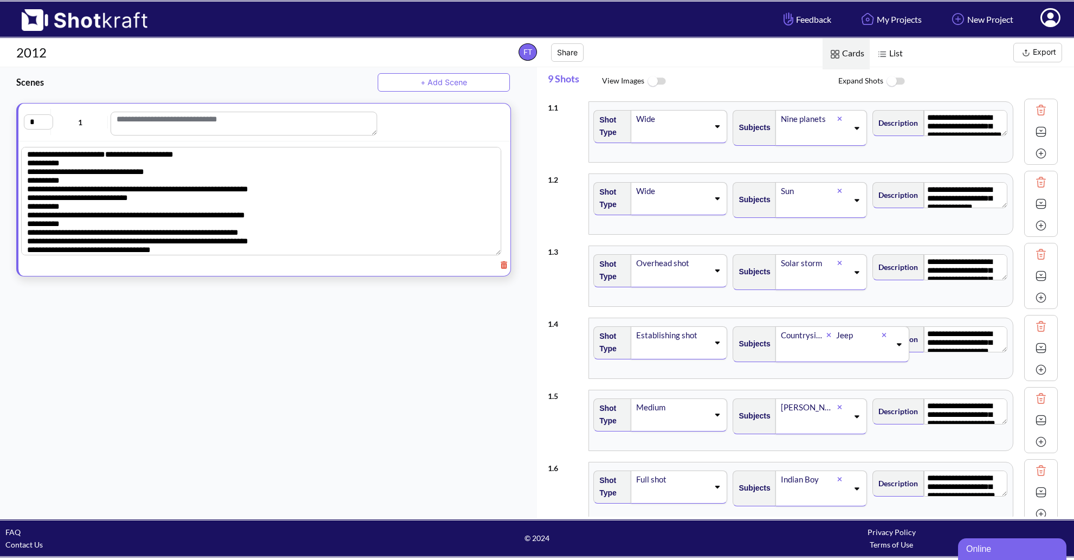
click at [659, 85] on img at bounding box center [656, 81] width 24 height 23
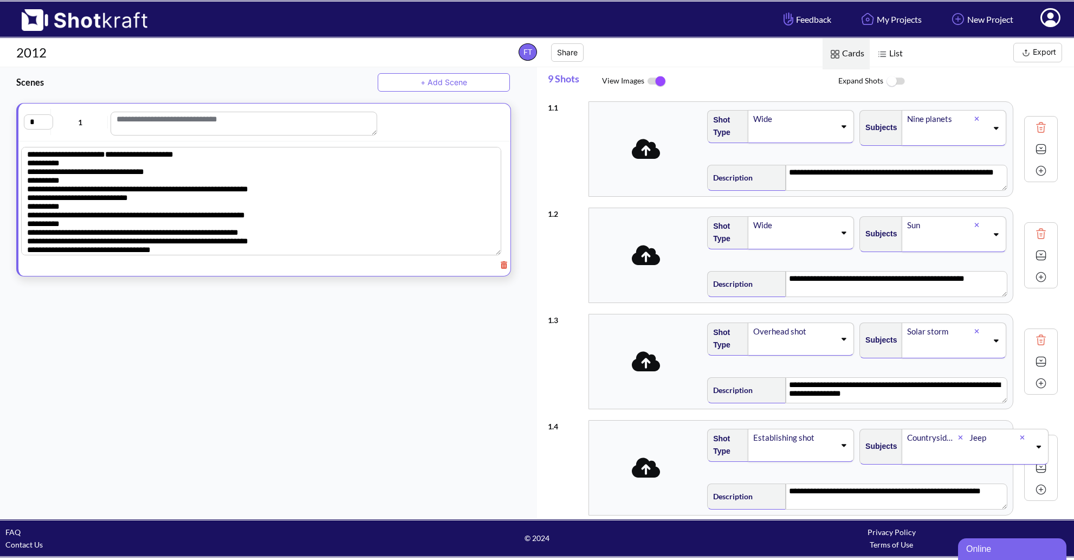
click at [659, 85] on img at bounding box center [656, 81] width 24 height 23
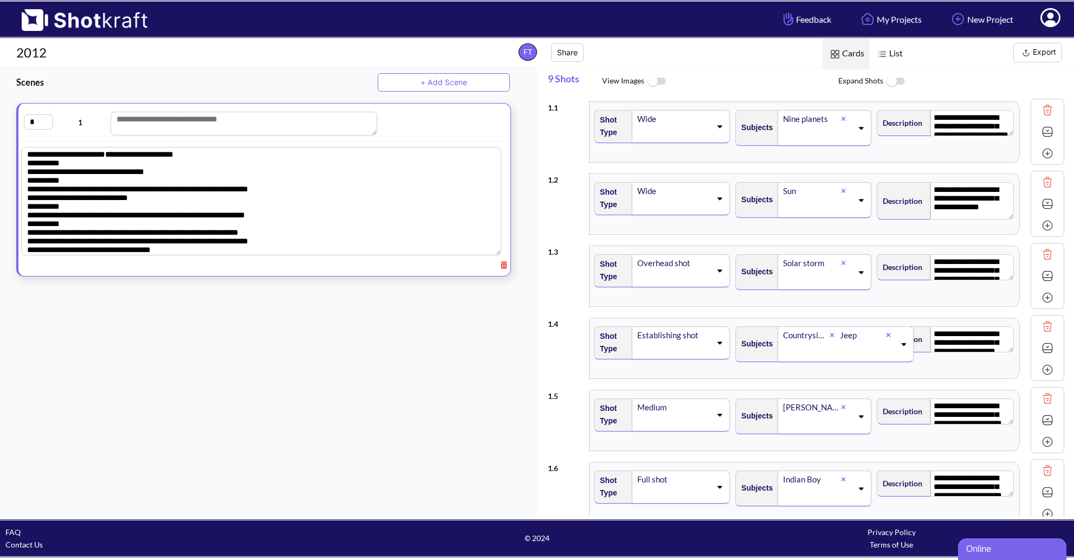
drag, startPoint x: 1003, startPoint y: 206, endPoint x: 1017, endPoint y: 217, distance: 17.3
click at [1017, 217] on div "**********" at bounding box center [806, 204] width 516 height 72
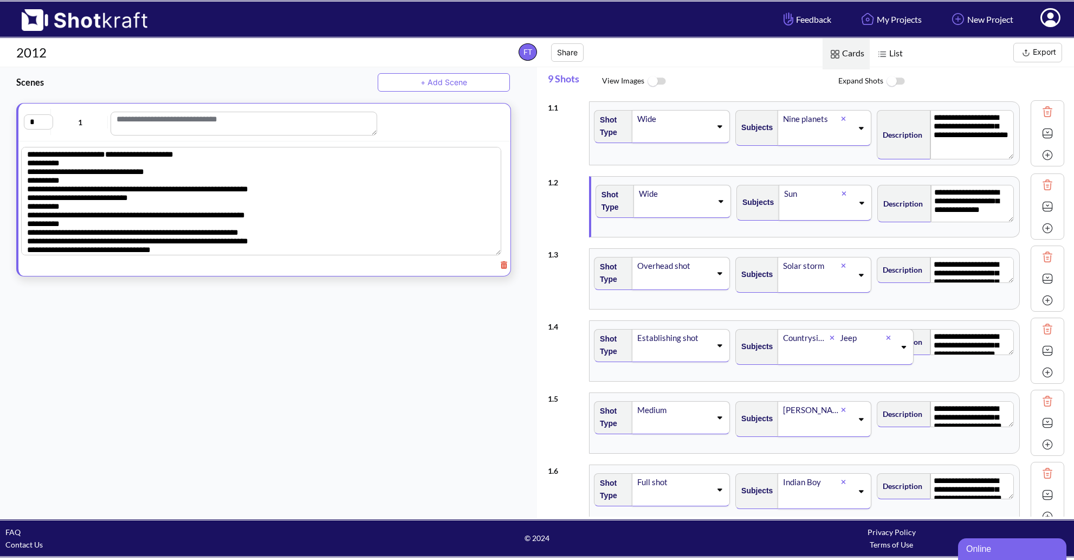
drag, startPoint x: 1005, startPoint y: 135, endPoint x: 1009, endPoint y: 158, distance: 22.7
click at [1009, 158] on div "**********" at bounding box center [945, 133] width 141 height 57
